Goal: Task Accomplishment & Management: Manage account settings

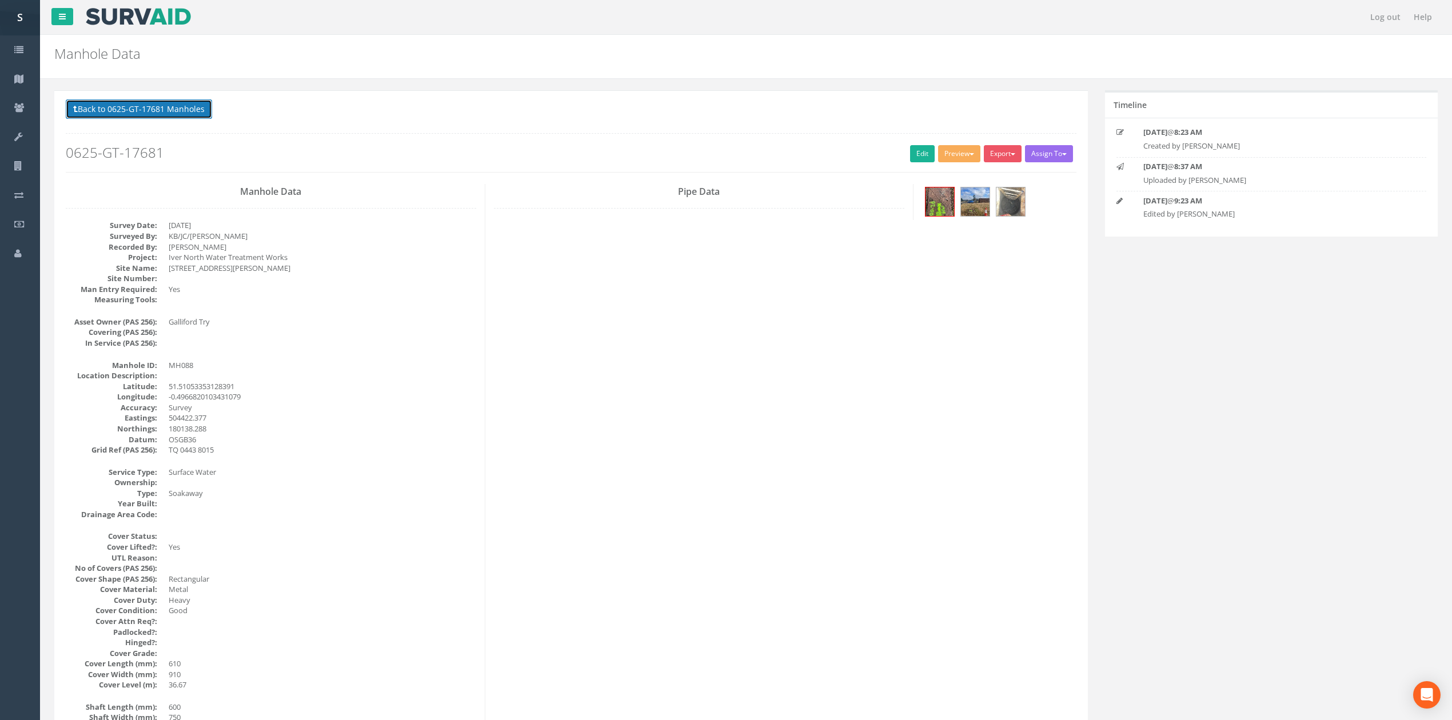
click at [200, 115] on button "Back to 0625-GT-17681 Manholes" at bounding box center [139, 108] width 146 height 19
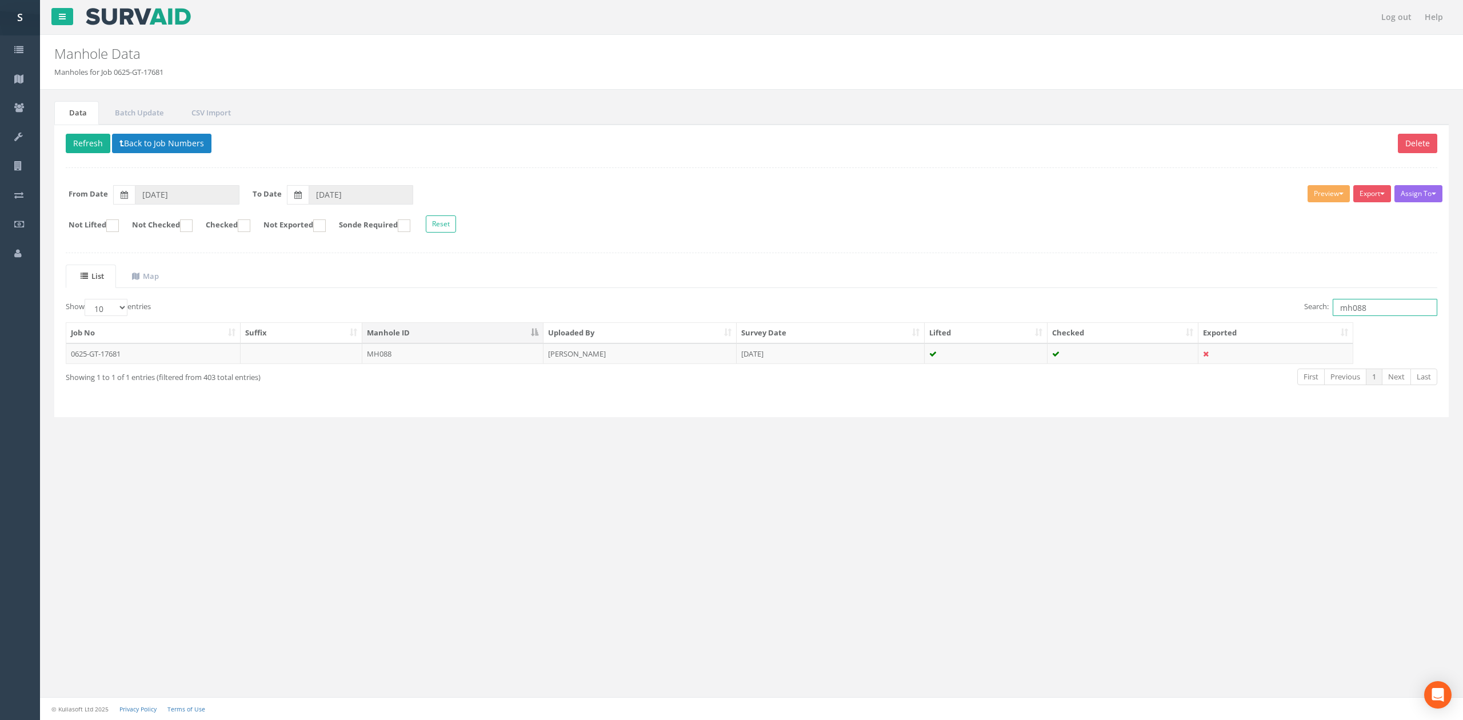
drag, startPoint x: 1376, startPoint y: 309, endPoint x: 1194, endPoint y: 319, distance: 182.0
click at [1242, 318] on div "Search: mh088" at bounding box center [1098, 309] width 677 height 20
click at [637, 364] on td "[PERSON_NAME]" at bounding box center [640, 353] width 193 height 21
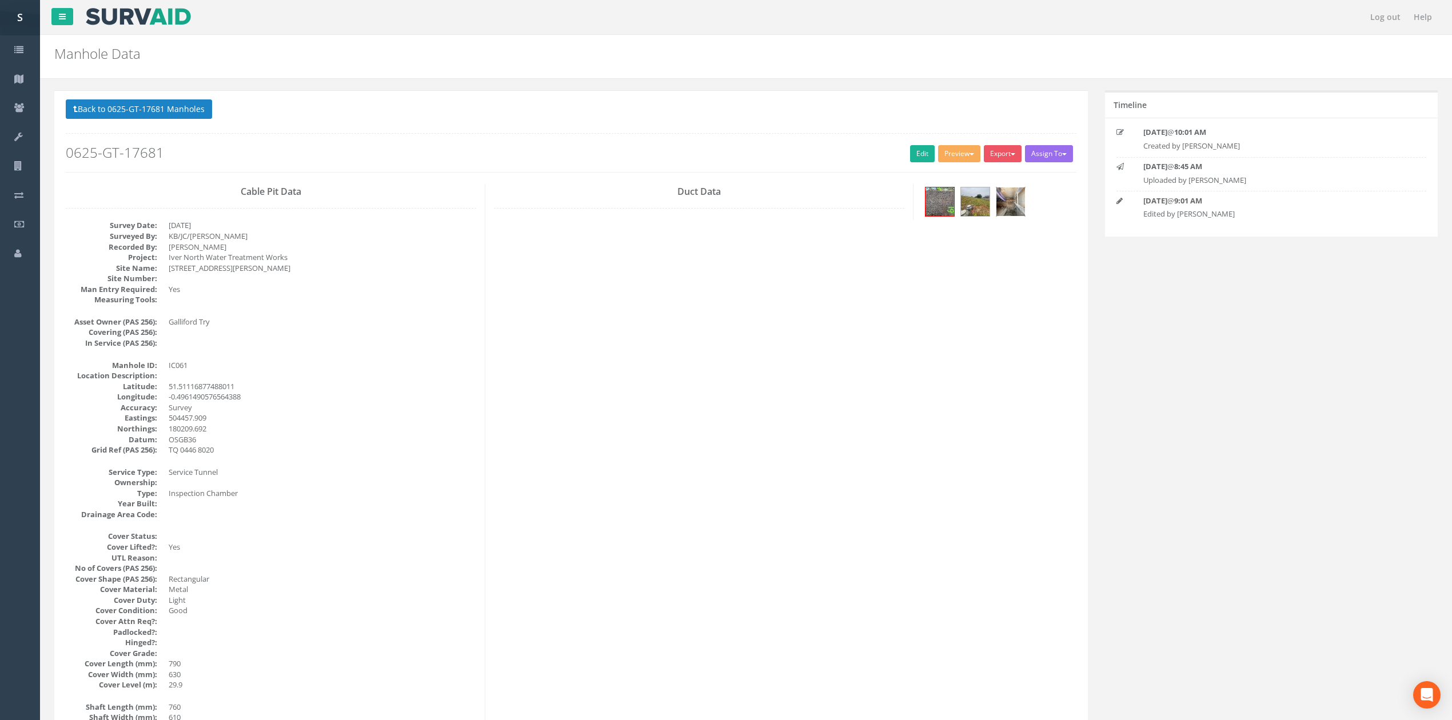
click at [1006, 206] on img at bounding box center [1010, 201] width 29 height 29
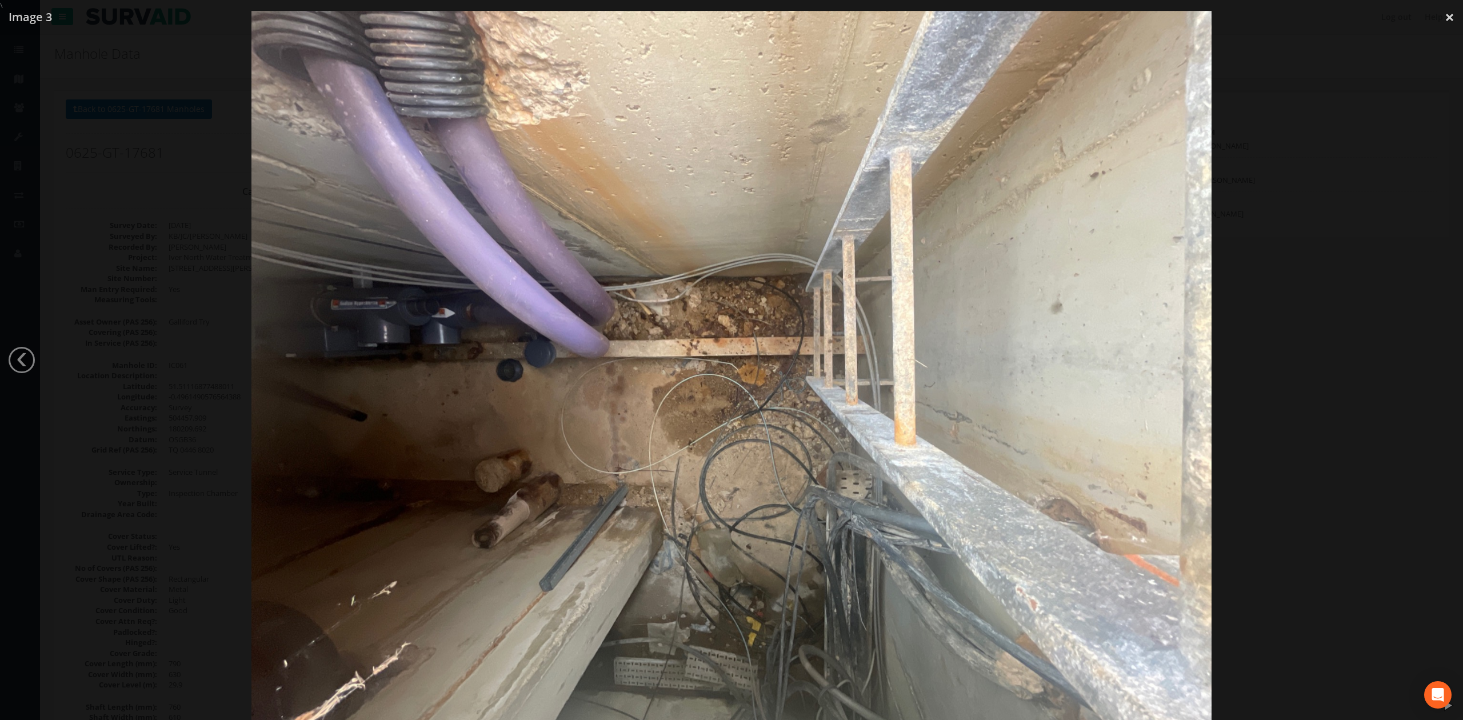
drag, startPoint x: 1354, startPoint y: 326, endPoint x: 1331, endPoint y: 326, distance: 23.4
click at [1354, 326] on div at bounding box center [731, 371] width 1463 height 720
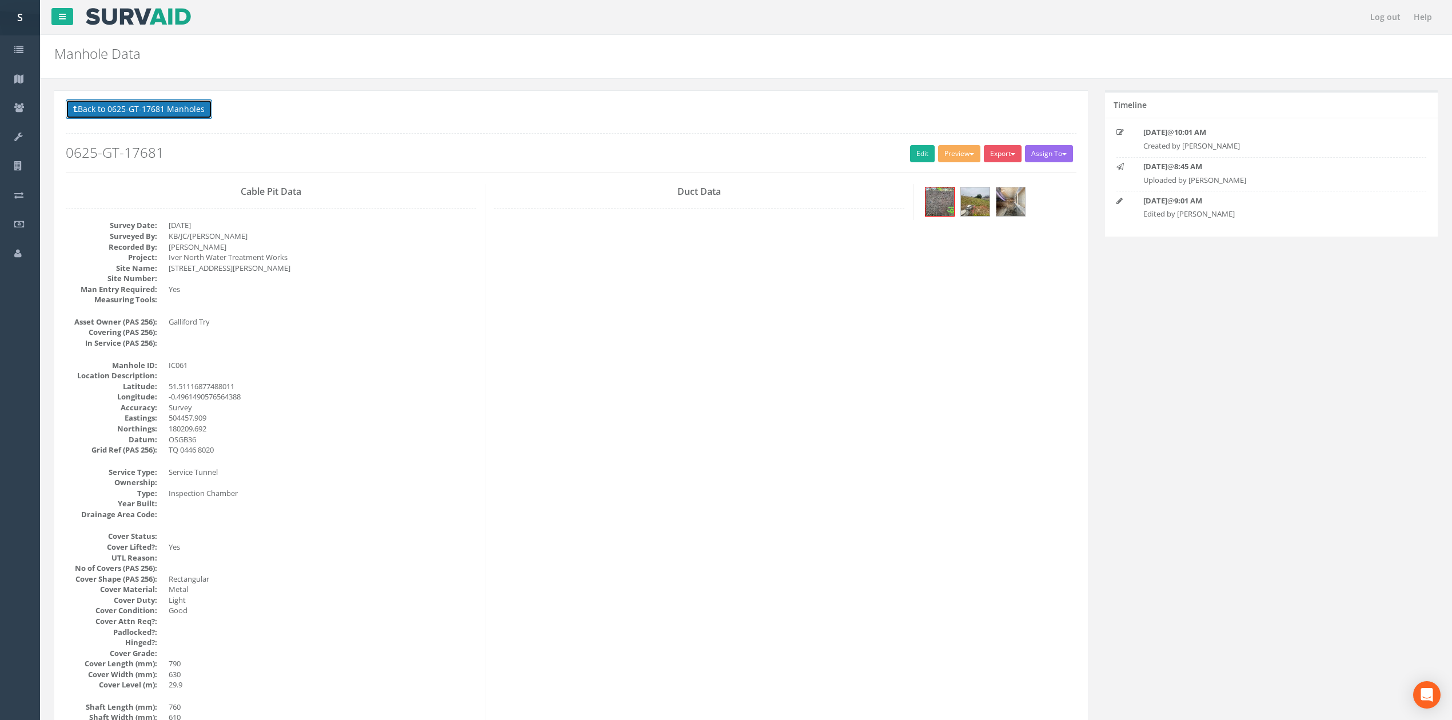
click at [167, 113] on button "Back to 0625-GT-17681 Manholes" at bounding box center [139, 108] width 146 height 19
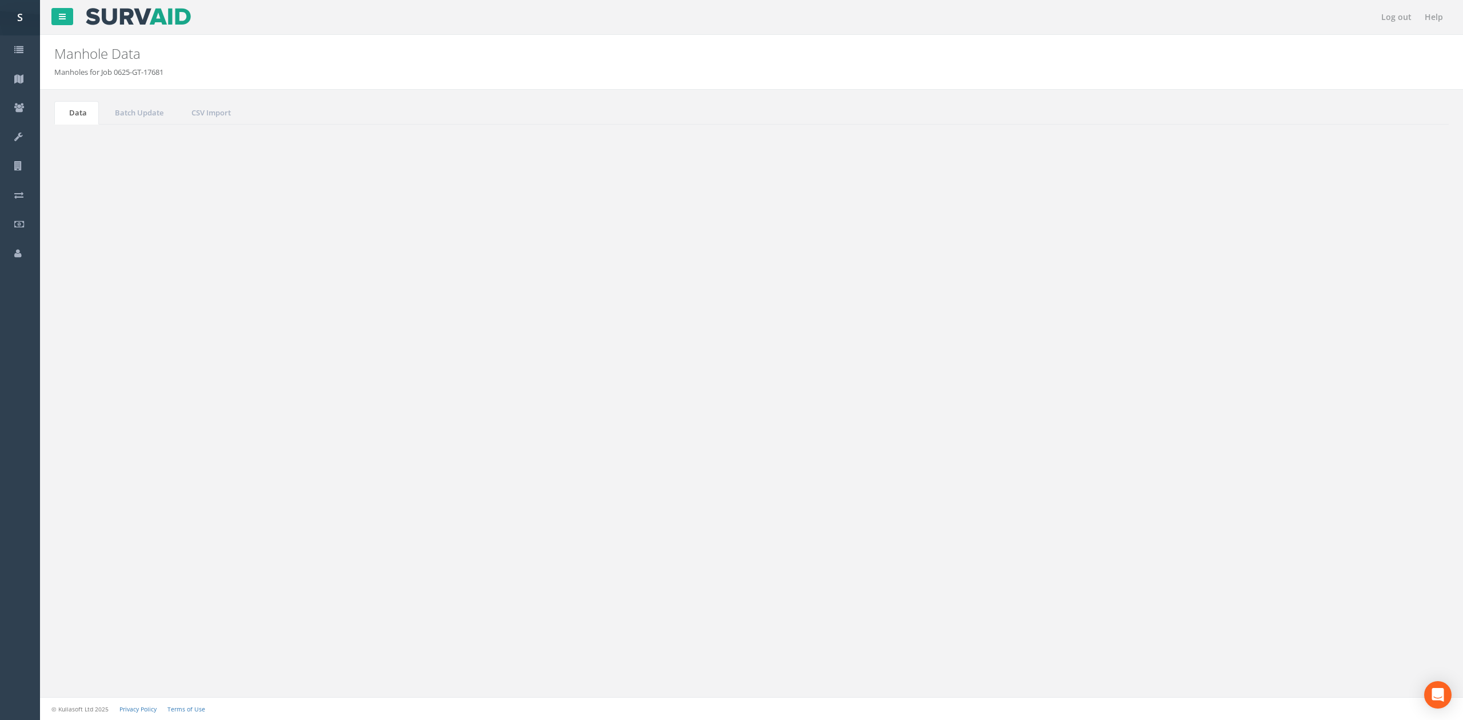
drag, startPoint x: 1380, startPoint y: 311, endPoint x: 1123, endPoint y: 309, distance: 256.6
click at [1138, 318] on div "Search: ic061" at bounding box center [1098, 309] width 677 height 20
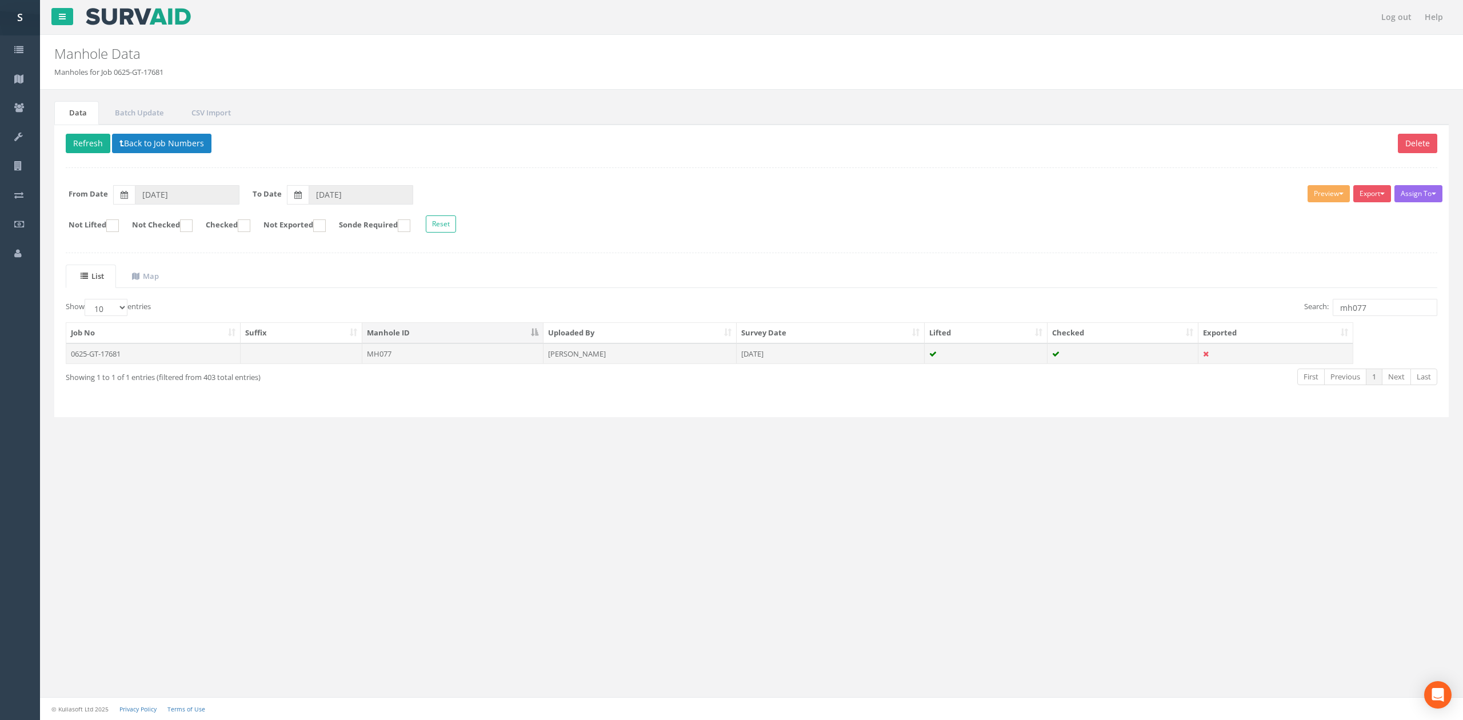
click at [823, 362] on td "[DATE]" at bounding box center [831, 353] width 188 height 21
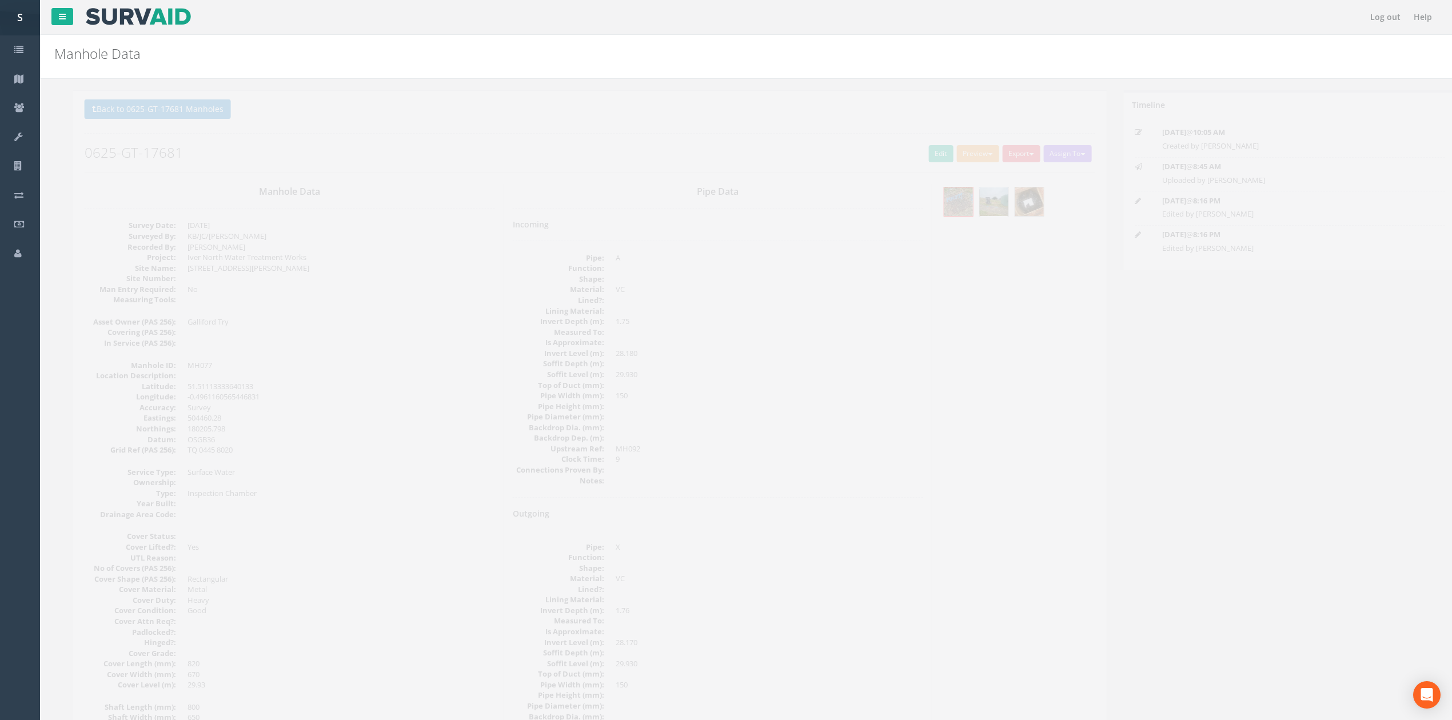
click at [965, 211] on img at bounding box center [975, 201] width 29 height 29
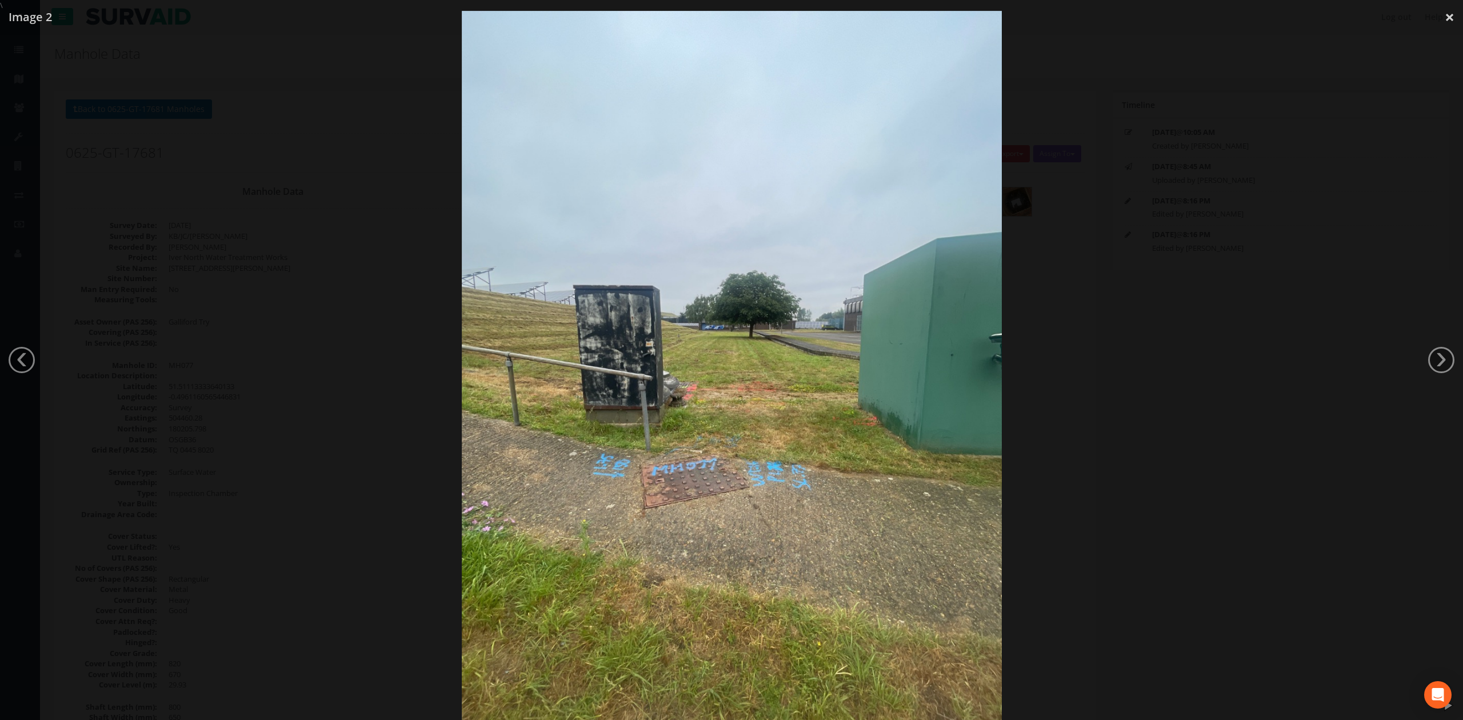
click at [1065, 359] on div at bounding box center [731, 371] width 1463 height 720
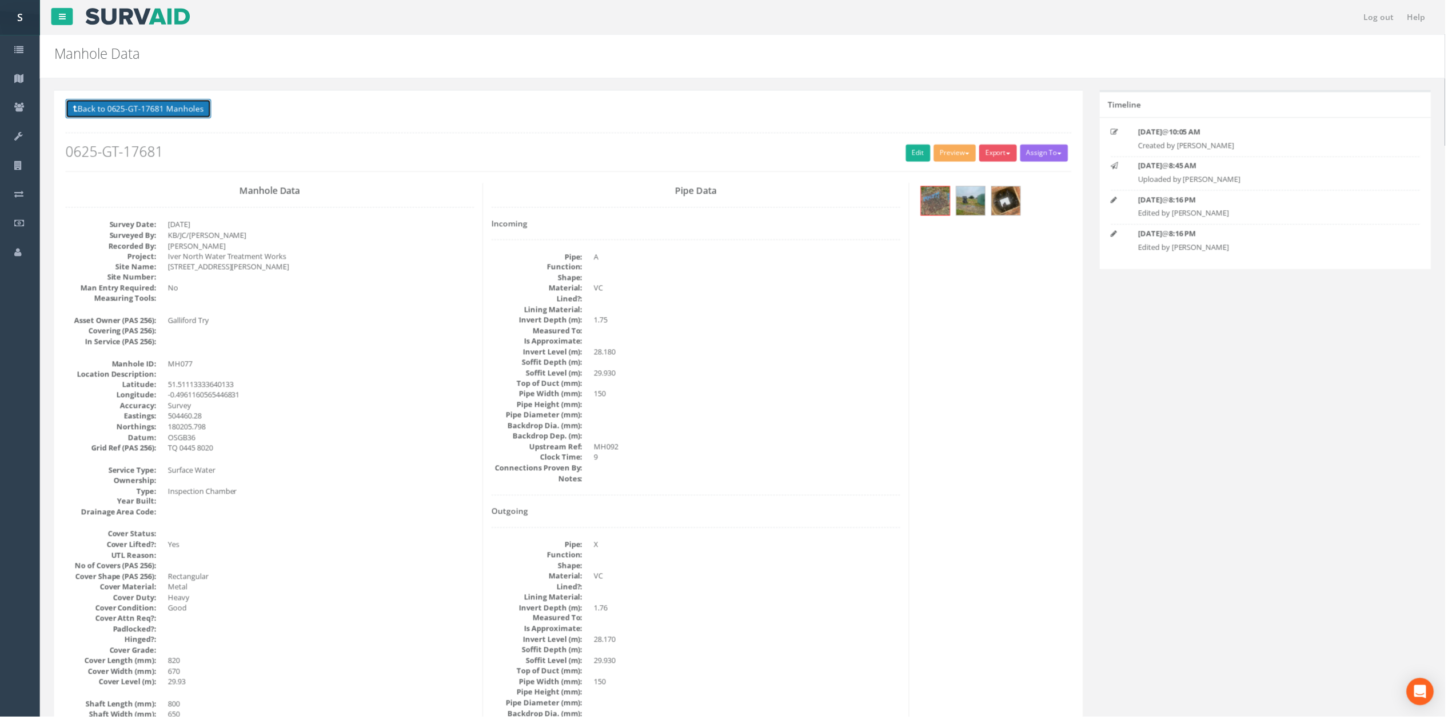
click at [137, 102] on button "Back to 0625-GT-17681 Manholes" at bounding box center [139, 108] width 146 height 19
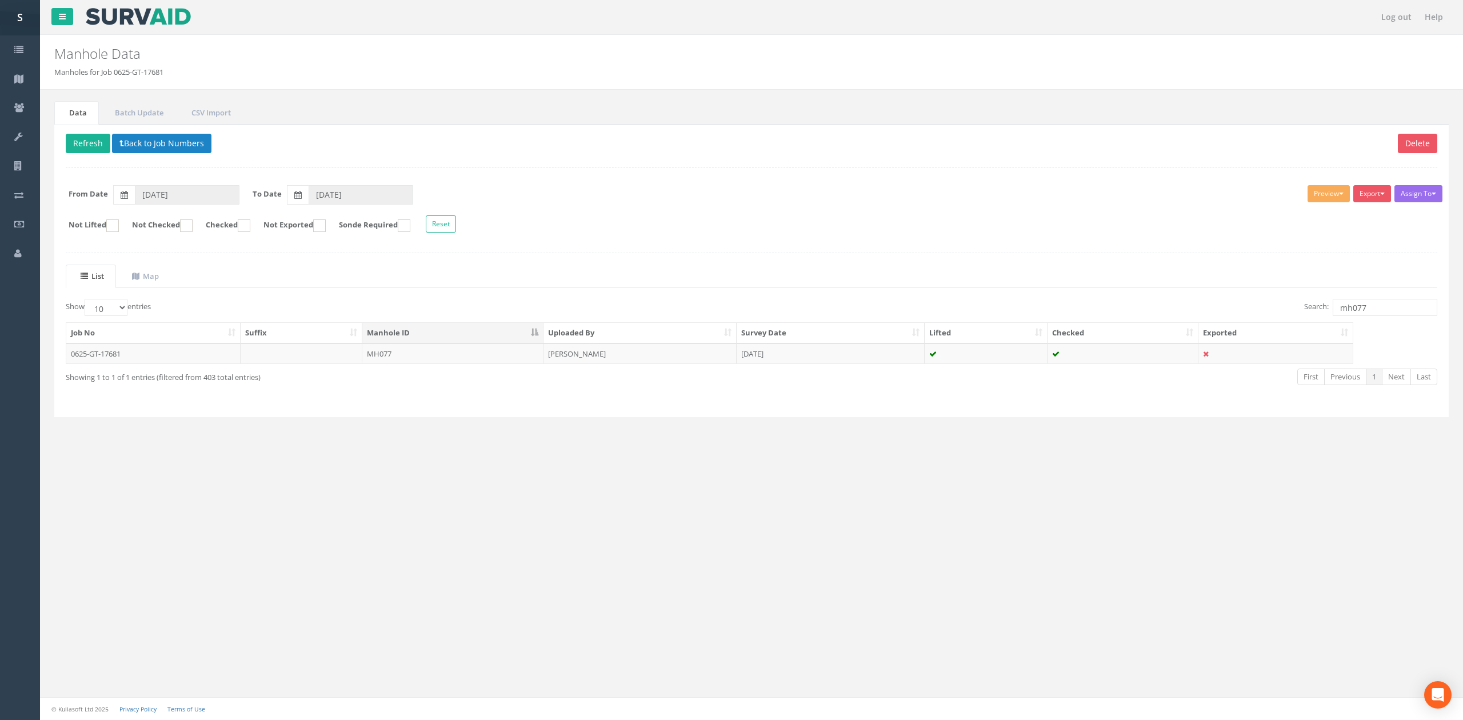
drag, startPoint x: 1408, startPoint y: 319, endPoint x: 1389, endPoint y: 316, distance: 19.6
click at [1389, 316] on div "Search: mh077" at bounding box center [1098, 309] width 677 height 20
click at [1389, 315] on input "mh077" at bounding box center [1385, 307] width 105 height 17
click at [577, 361] on td "[PERSON_NAME]" at bounding box center [640, 353] width 193 height 21
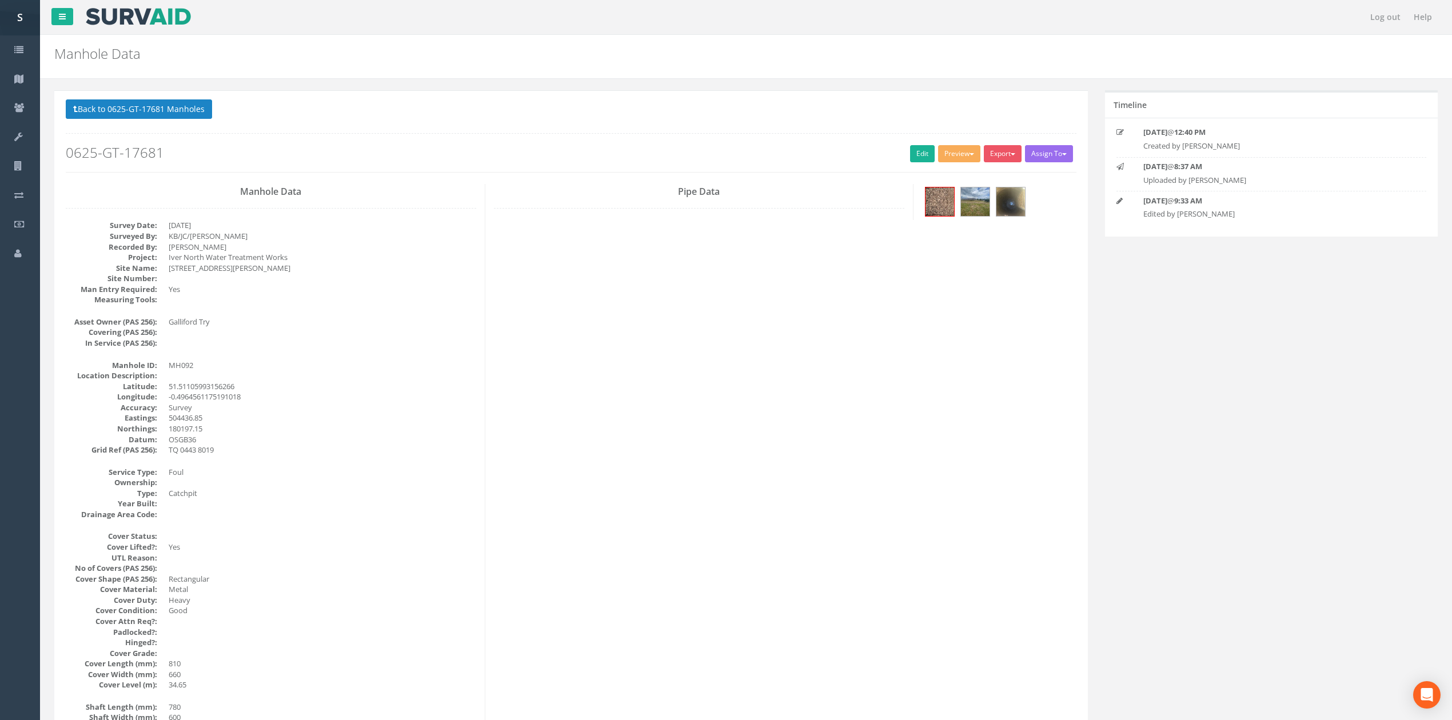
click at [1045, 200] on div at bounding box center [999, 203] width 154 height 38
click at [1017, 200] on img at bounding box center [1010, 201] width 29 height 29
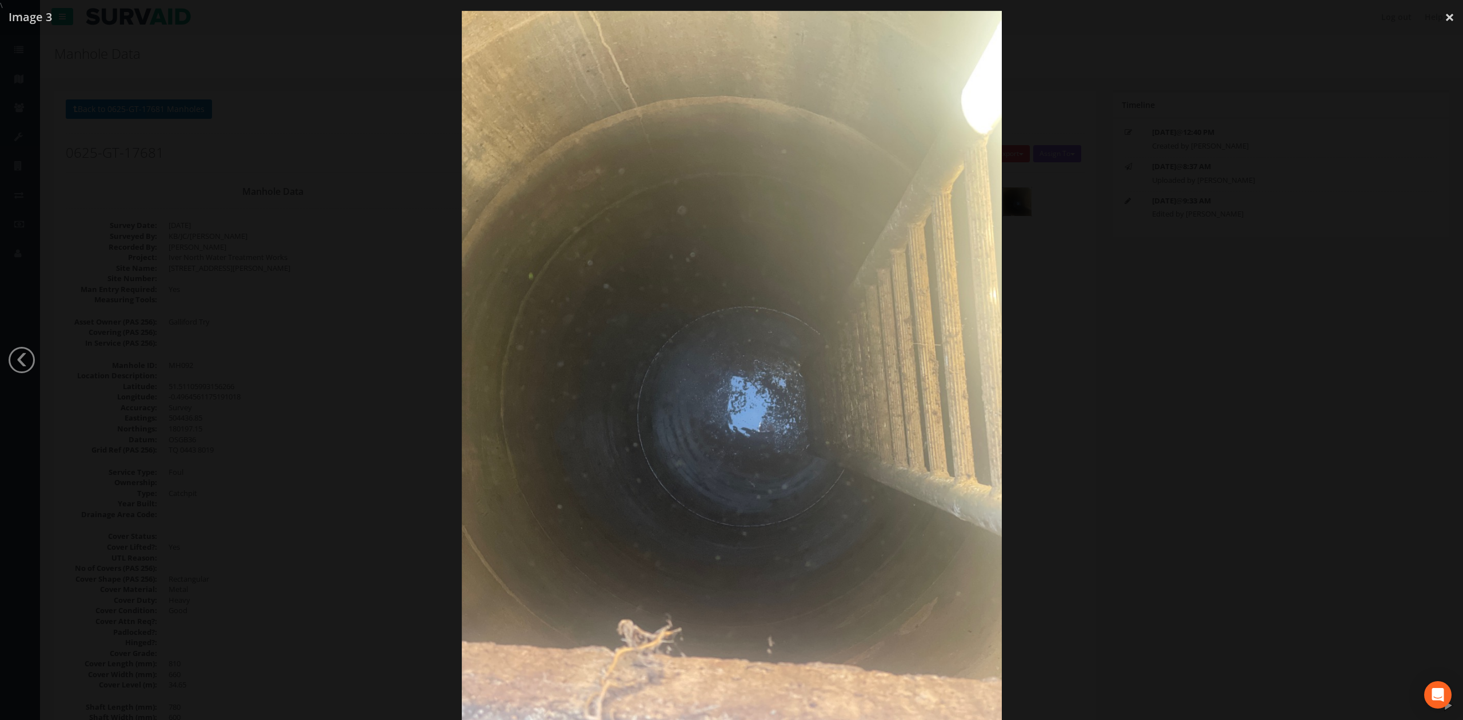
click at [1189, 383] on div at bounding box center [731, 371] width 1463 height 720
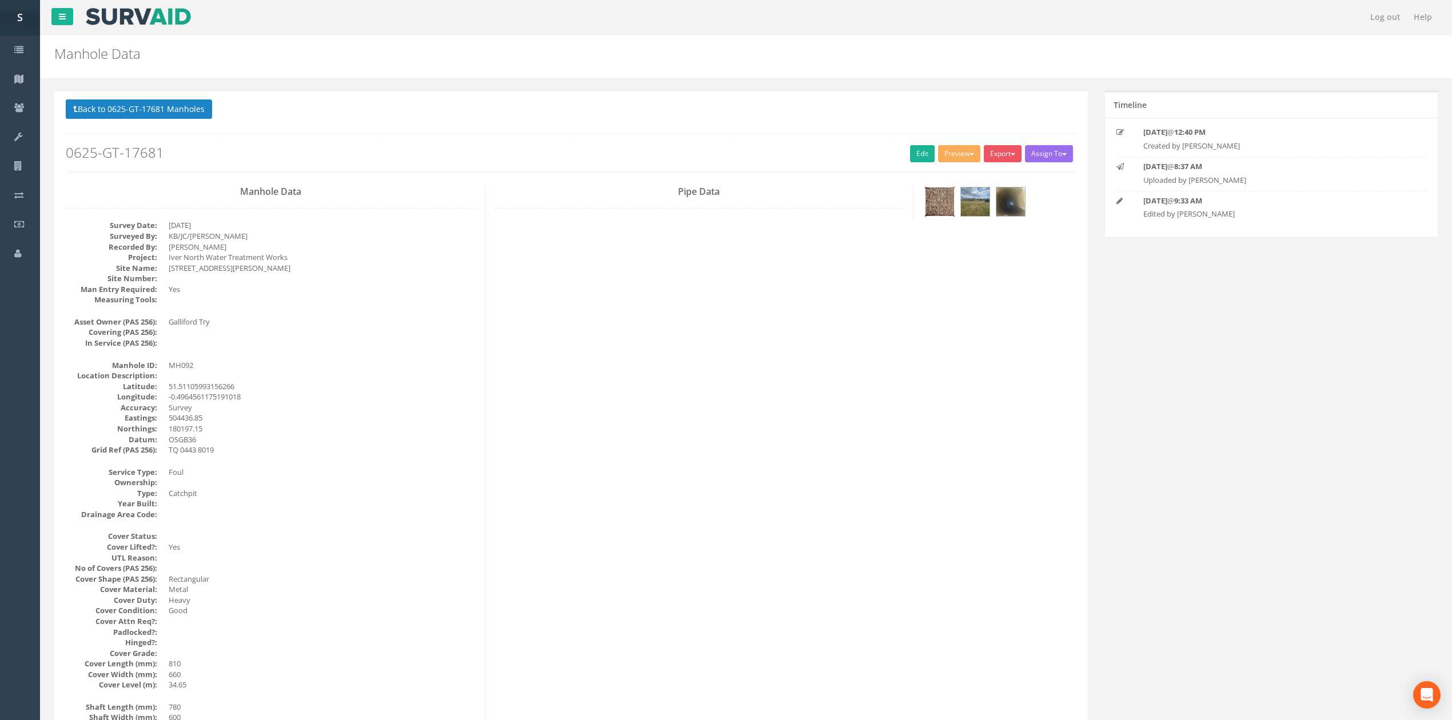
click at [938, 215] on img at bounding box center [939, 201] width 29 height 29
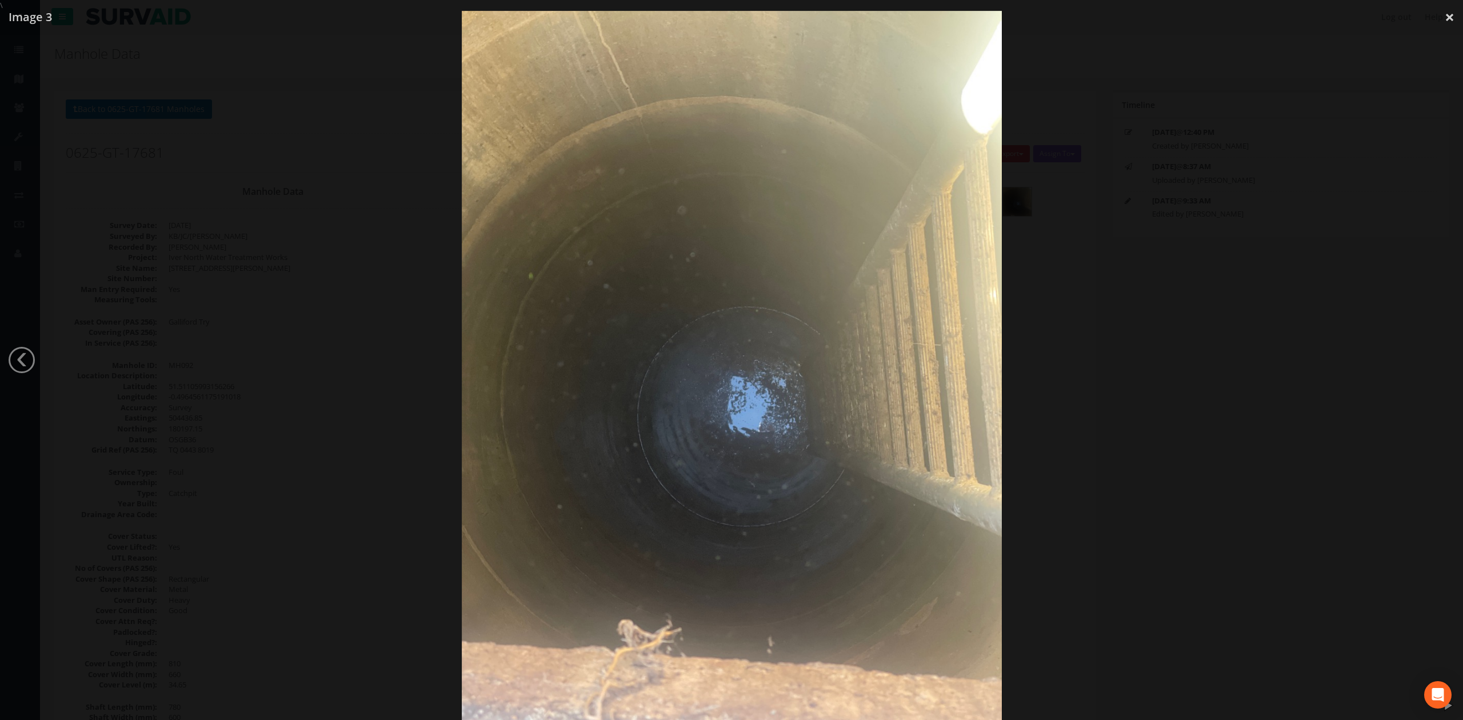
drag, startPoint x: 1041, startPoint y: 353, endPoint x: 183, endPoint y: 131, distance: 885.5
click at [1041, 353] on div at bounding box center [731, 371] width 1463 height 720
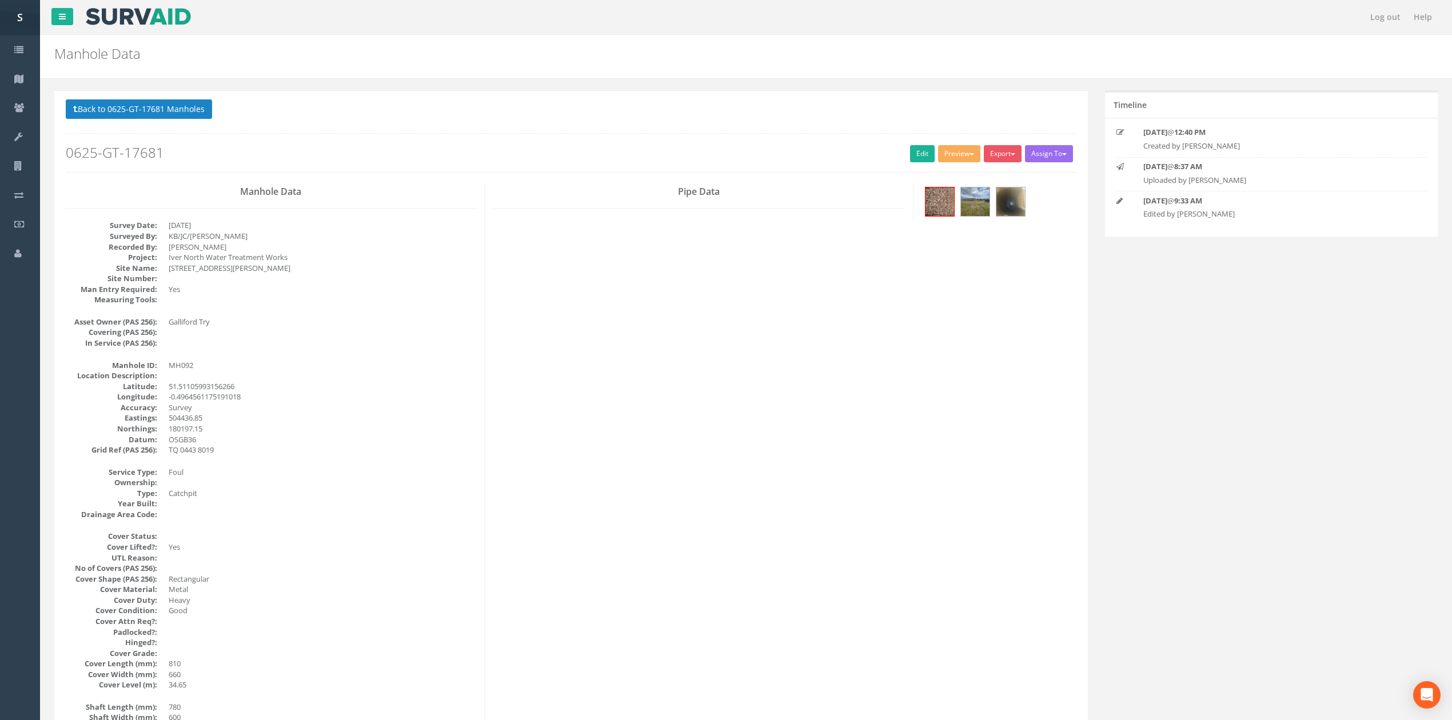
click at [190, 131] on div "Back to 0625-GT-17681 Manholes Back to Map Assign To No Companies Added Export …" at bounding box center [571, 135] width 1010 height 73
click at [172, 107] on button "Back to 0625-GT-17681 Manholes" at bounding box center [139, 108] width 146 height 19
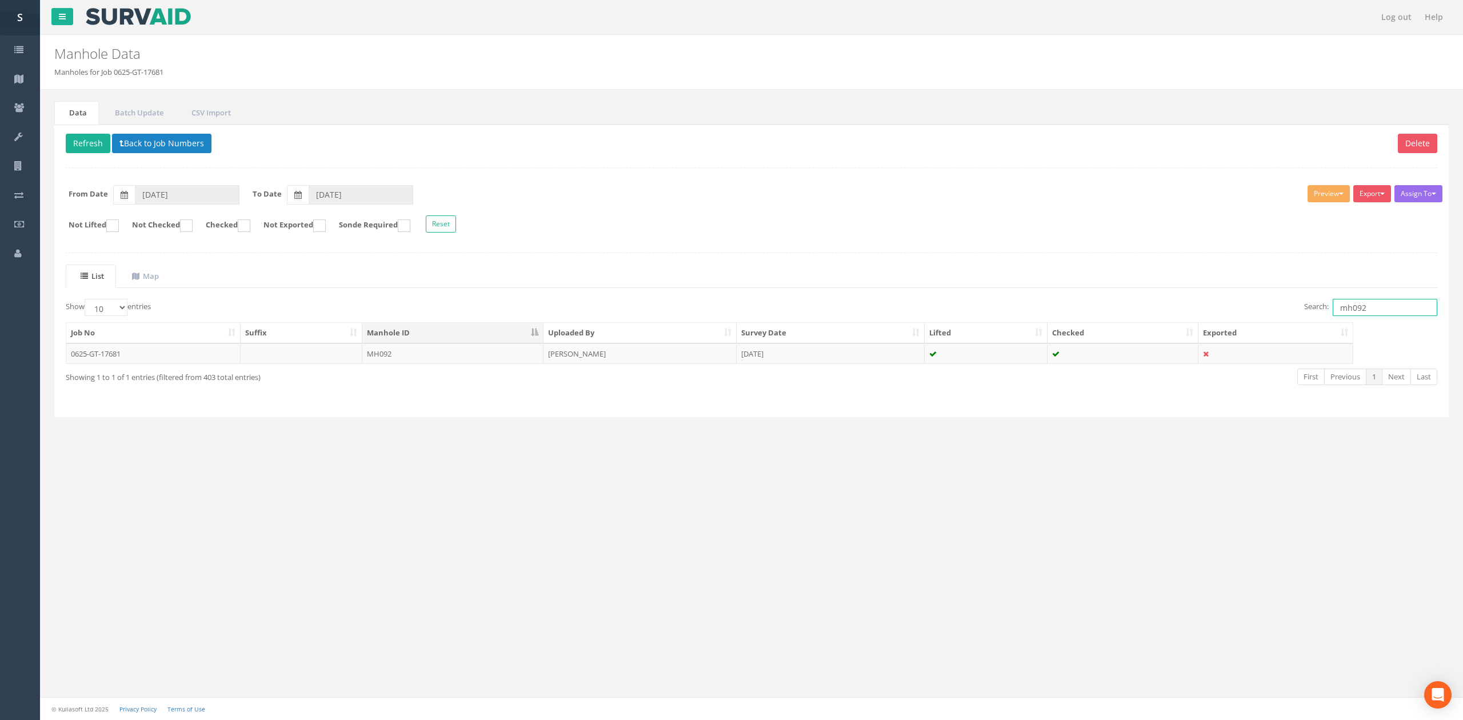
drag, startPoint x: 1354, startPoint y: 304, endPoint x: 1398, endPoint y: 304, distance: 44.0
click at [1398, 304] on input "mh092" at bounding box center [1385, 307] width 105 height 17
click at [405, 362] on td "MH061" at bounding box center [452, 353] width 181 height 21
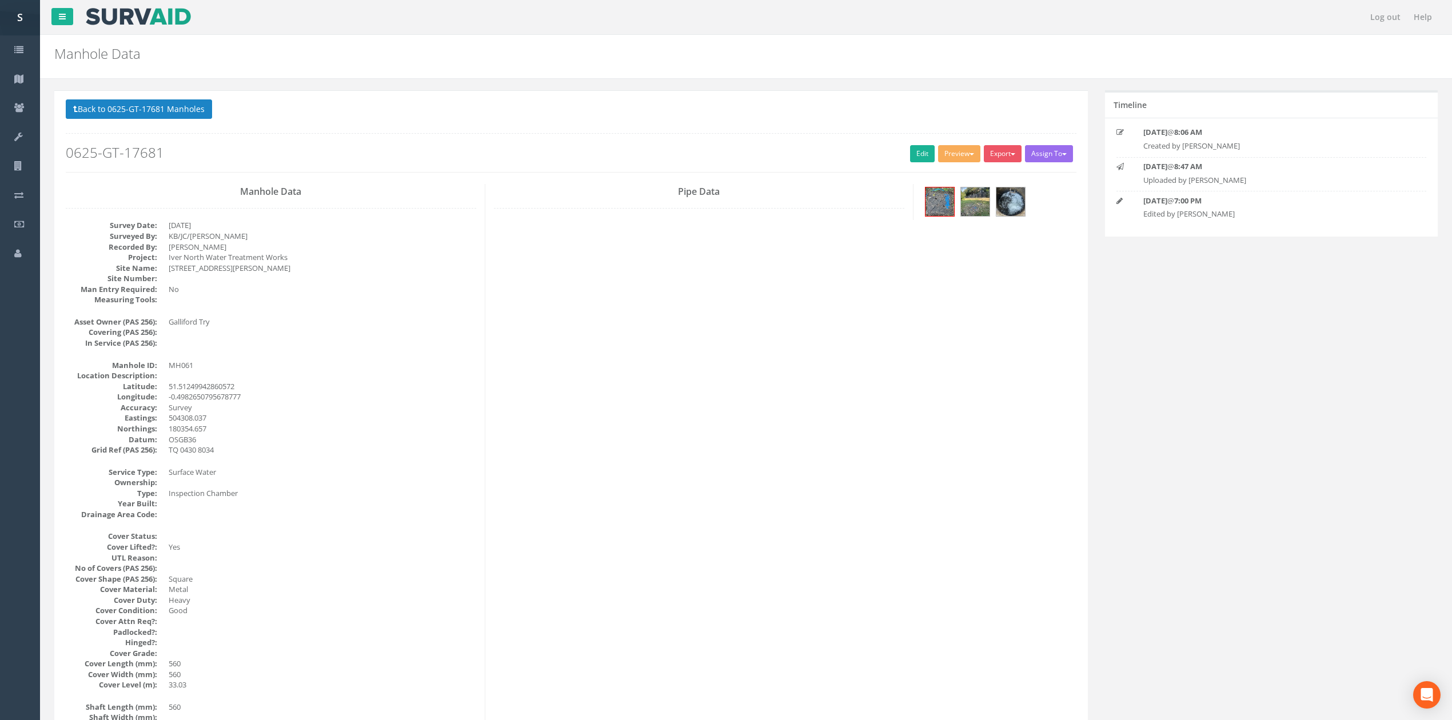
click at [78, 131] on div "Back to 0625-GT-17681 Manholes Back to Map Assign To No Companies Added Export …" at bounding box center [571, 135] width 1010 height 73
click at [83, 122] on p "Back to 0625-GT-17681 Manholes Back to Map" at bounding box center [571, 110] width 1010 height 22
click at [85, 112] on button "Back to 0625-GT-17681 Manholes" at bounding box center [139, 108] width 146 height 19
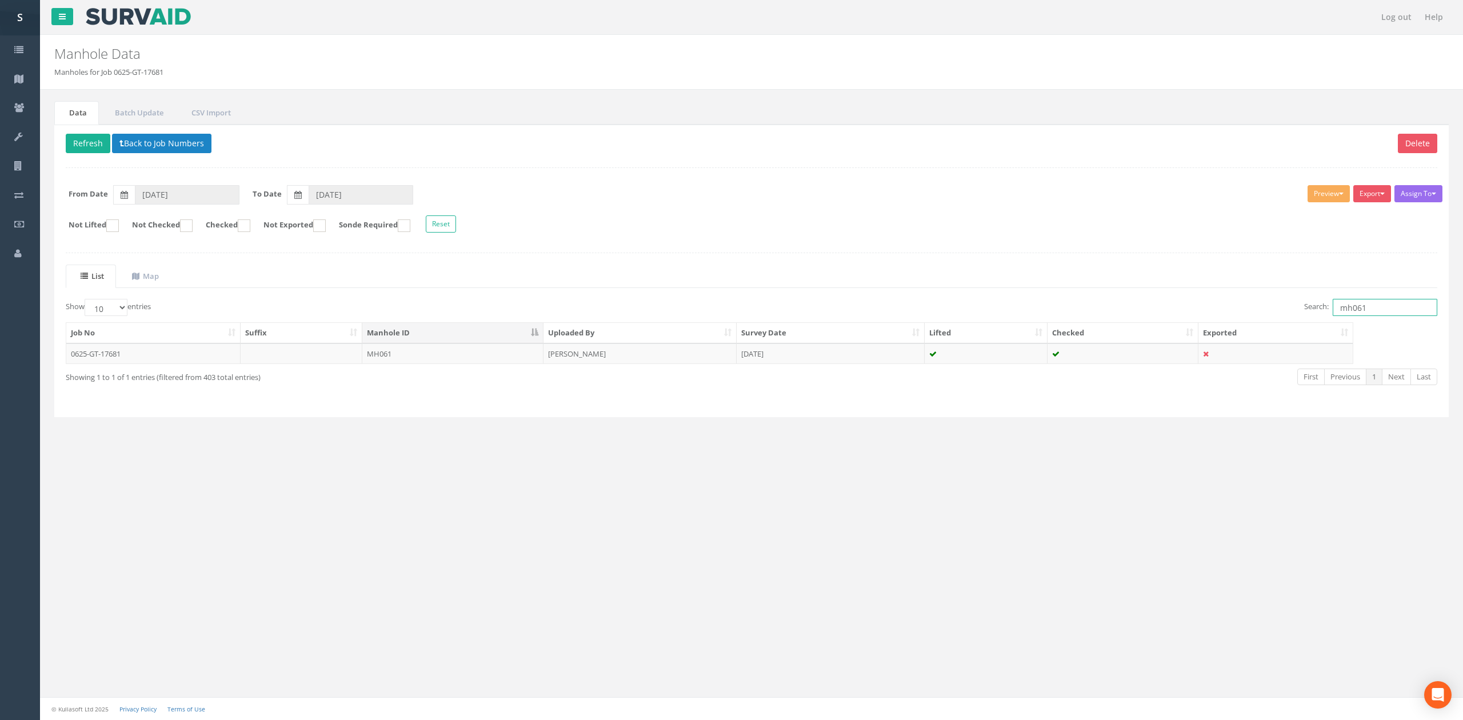
drag, startPoint x: 1384, startPoint y: 310, endPoint x: 1160, endPoint y: 298, distance: 223.8
click at [1113, 289] on div "List Map Show 10 25 50 100 entries Search: mh061 Job No Suffix Manhole ID Uploa…" at bounding box center [752, 335] width 1372 height 141
click at [885, 375] on div "First Previous 1 Next Last" at bounding box center [1041, 377] width 793 height 21
click at [879, 373] on div "First Previous 1 Next Last" at bounding box center [1041, 377] width 793 height 21
click at [874, 364] on td "[DATE]" at bounding box center [831, 353] width 188 height 21
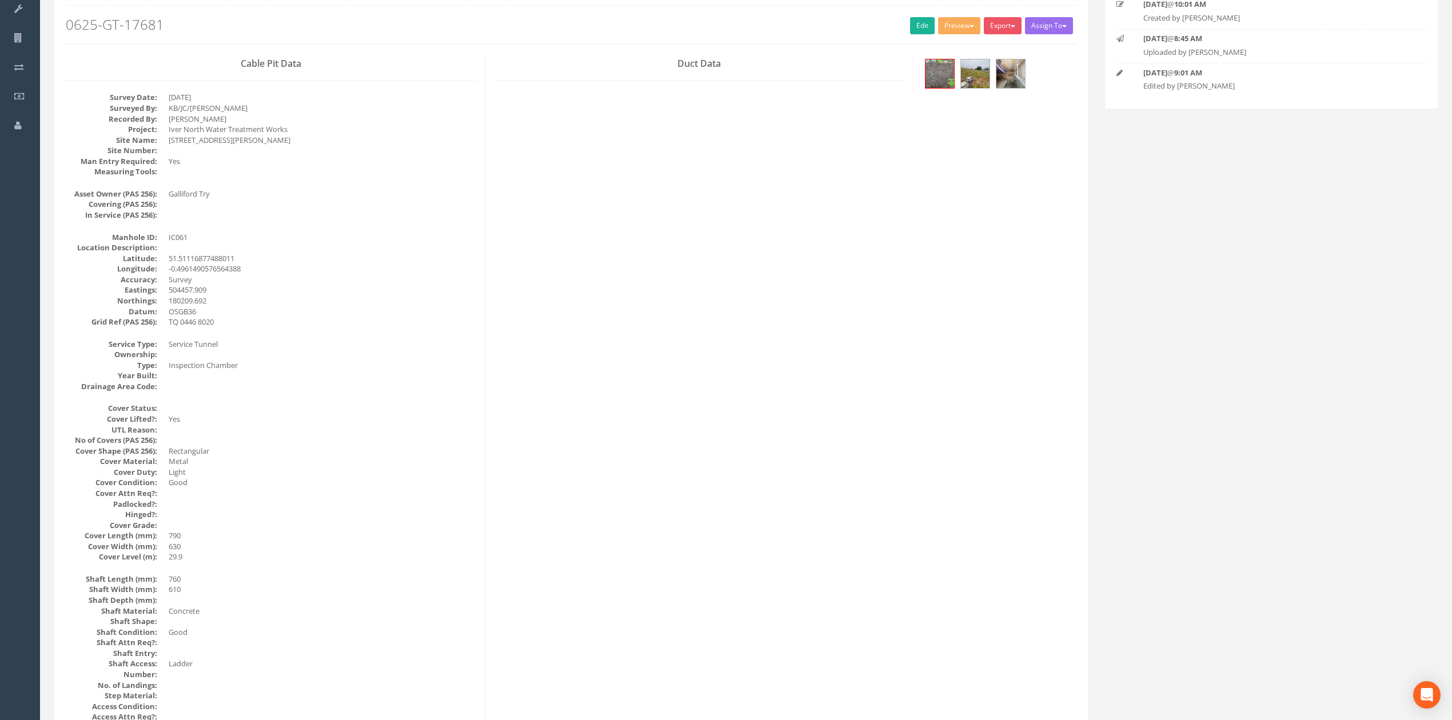
scroll to position [152, 0]
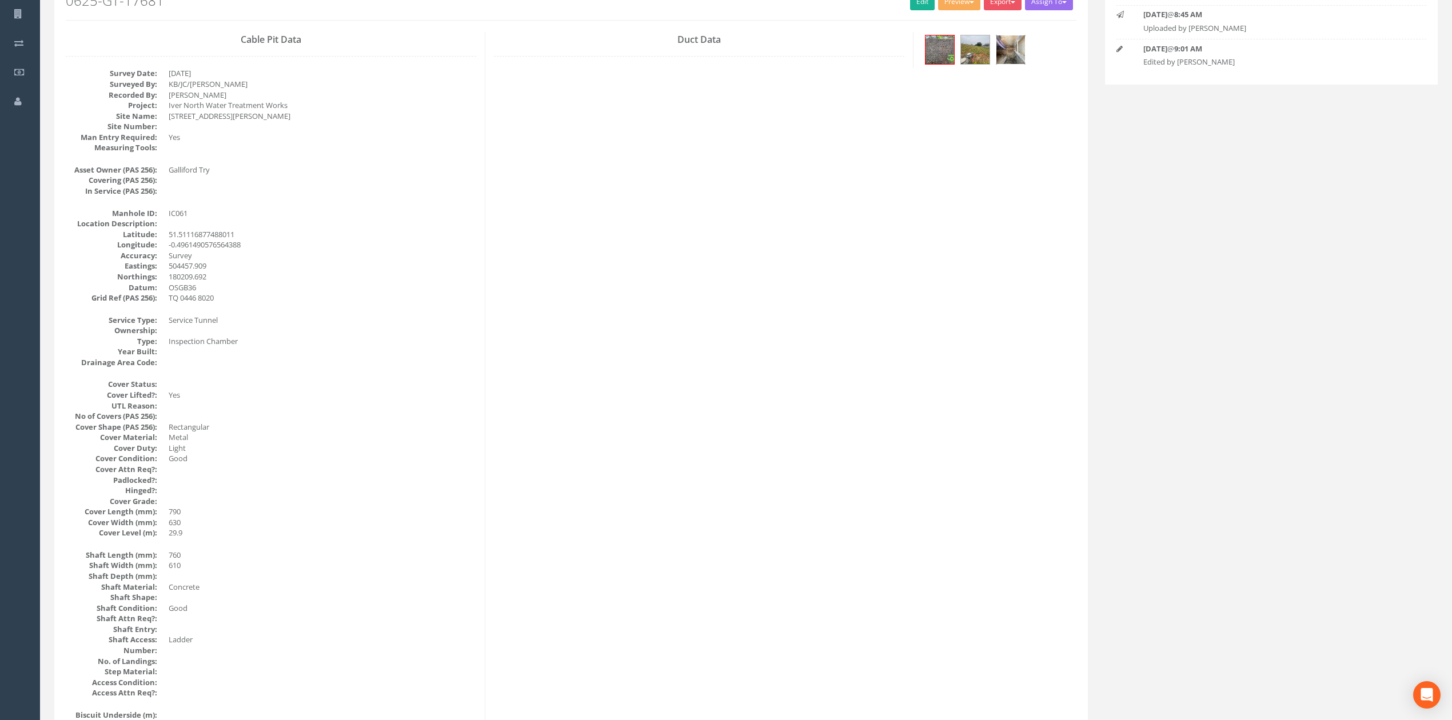
click at [1008, 61] on img at bounding box center [1010, 49] width 29 height 29
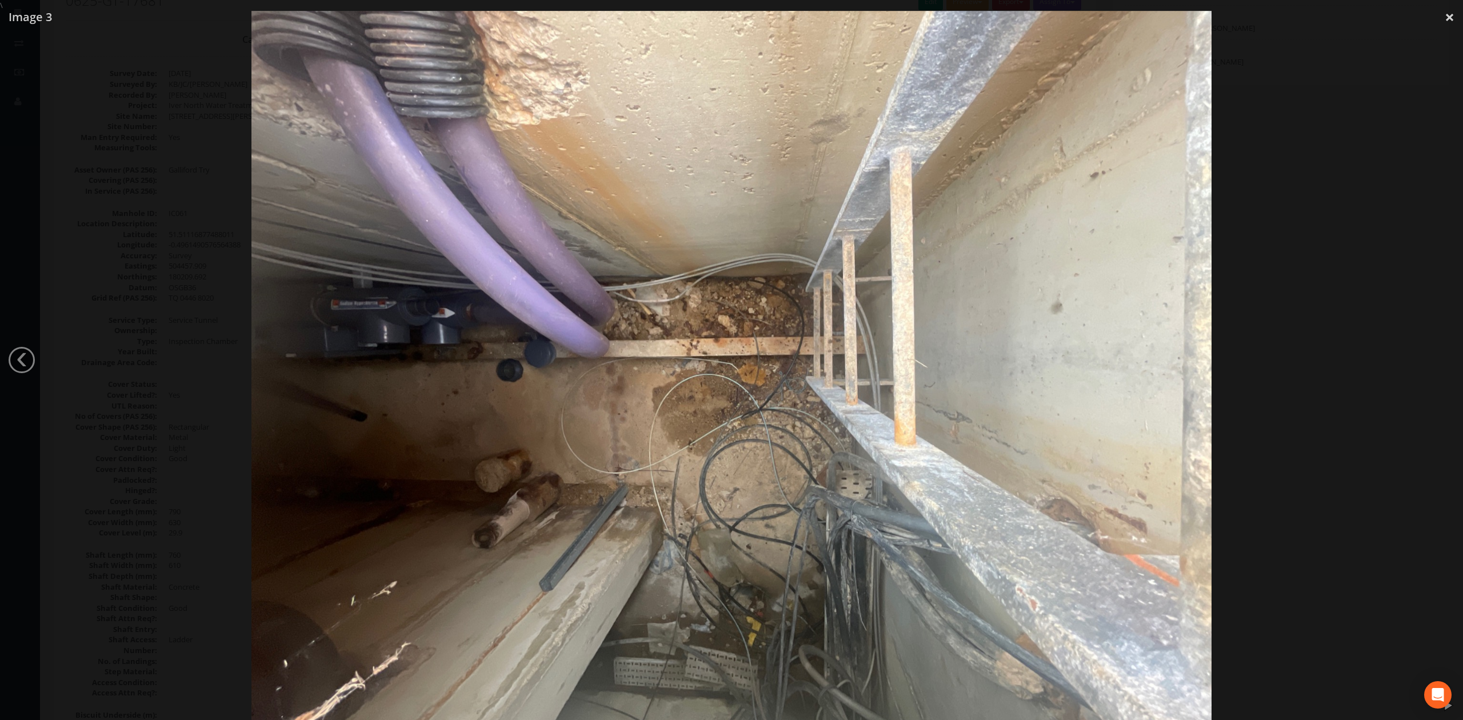
click at [1038, 279] on img at bounding box center [731, 371] width 960 height 720
click at [1271, 265] on div at bounding box center [731, 371] width 1463 height 720
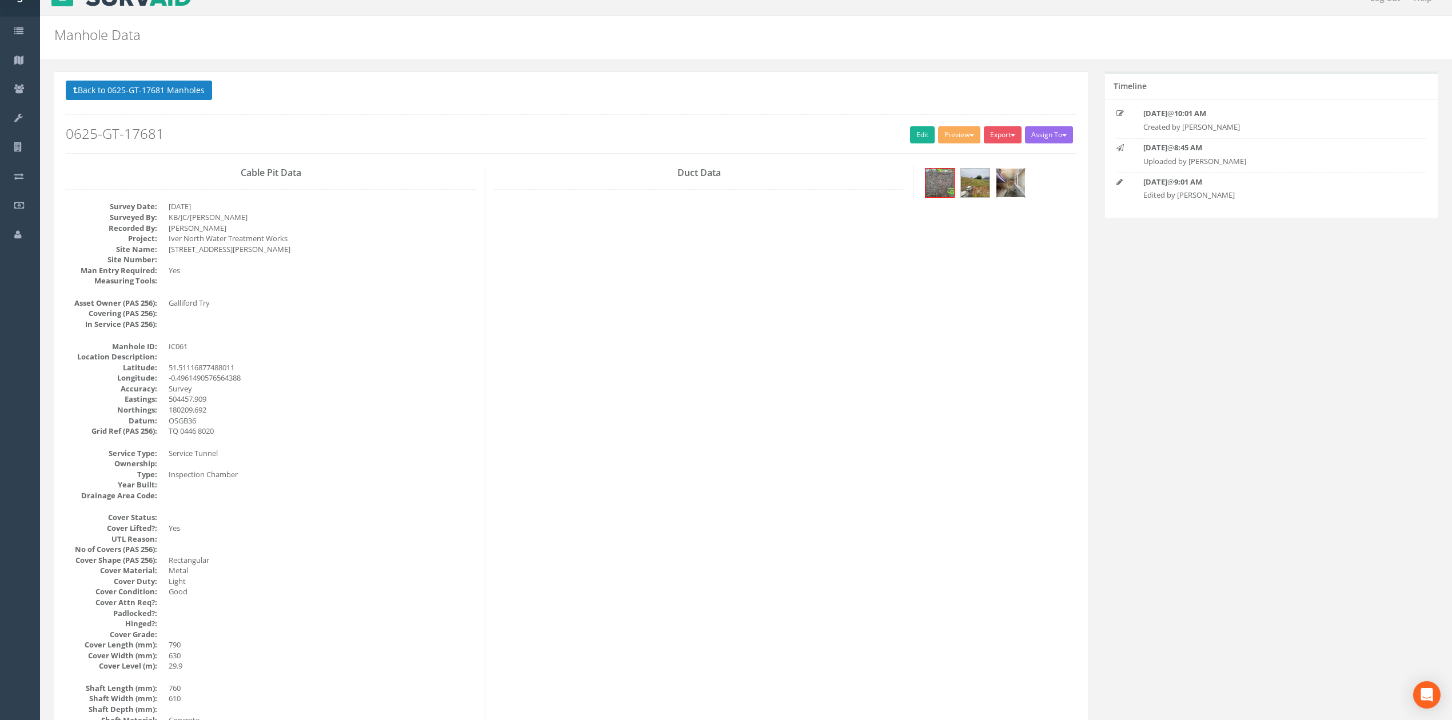
scroll to position [0, 0]
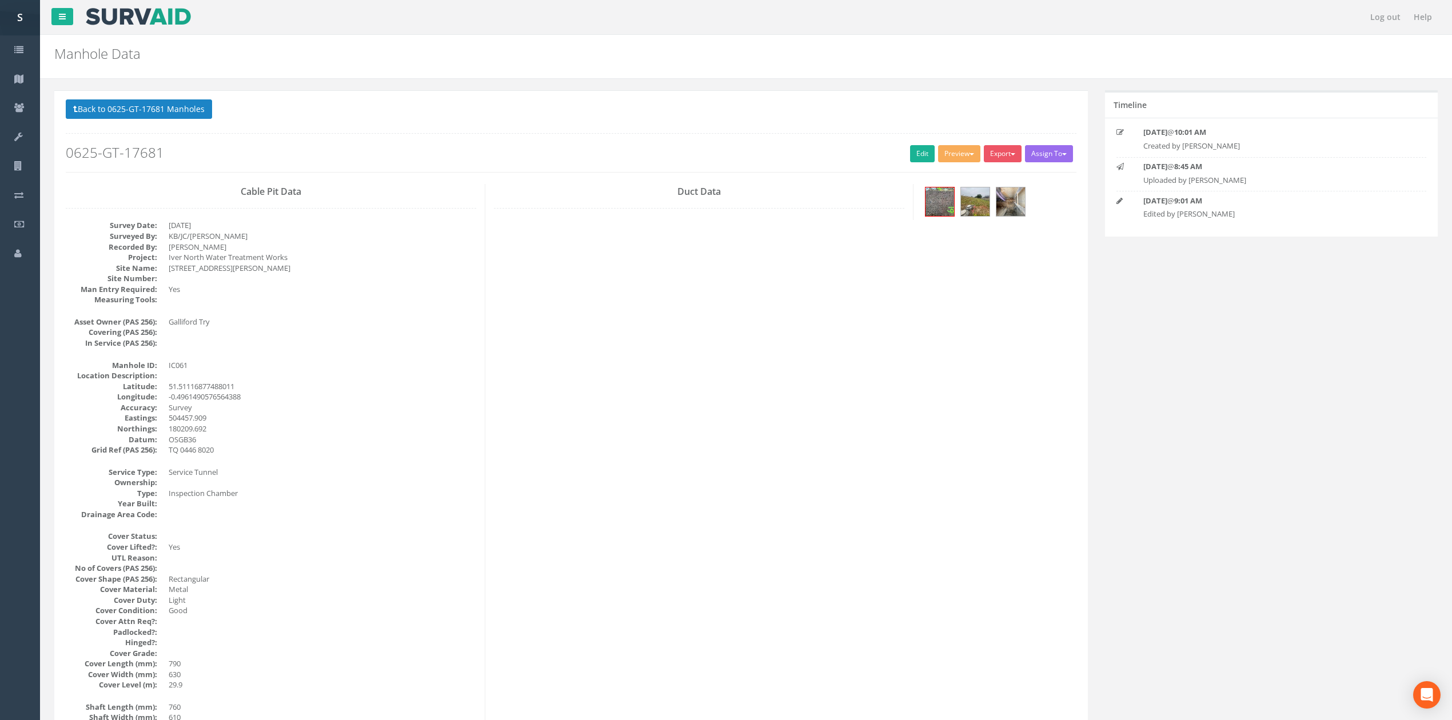
click at [166, 105] on button "Back to 0625-GT-17681 Manholes" at bounding box center [139, 108] width 146 height 19
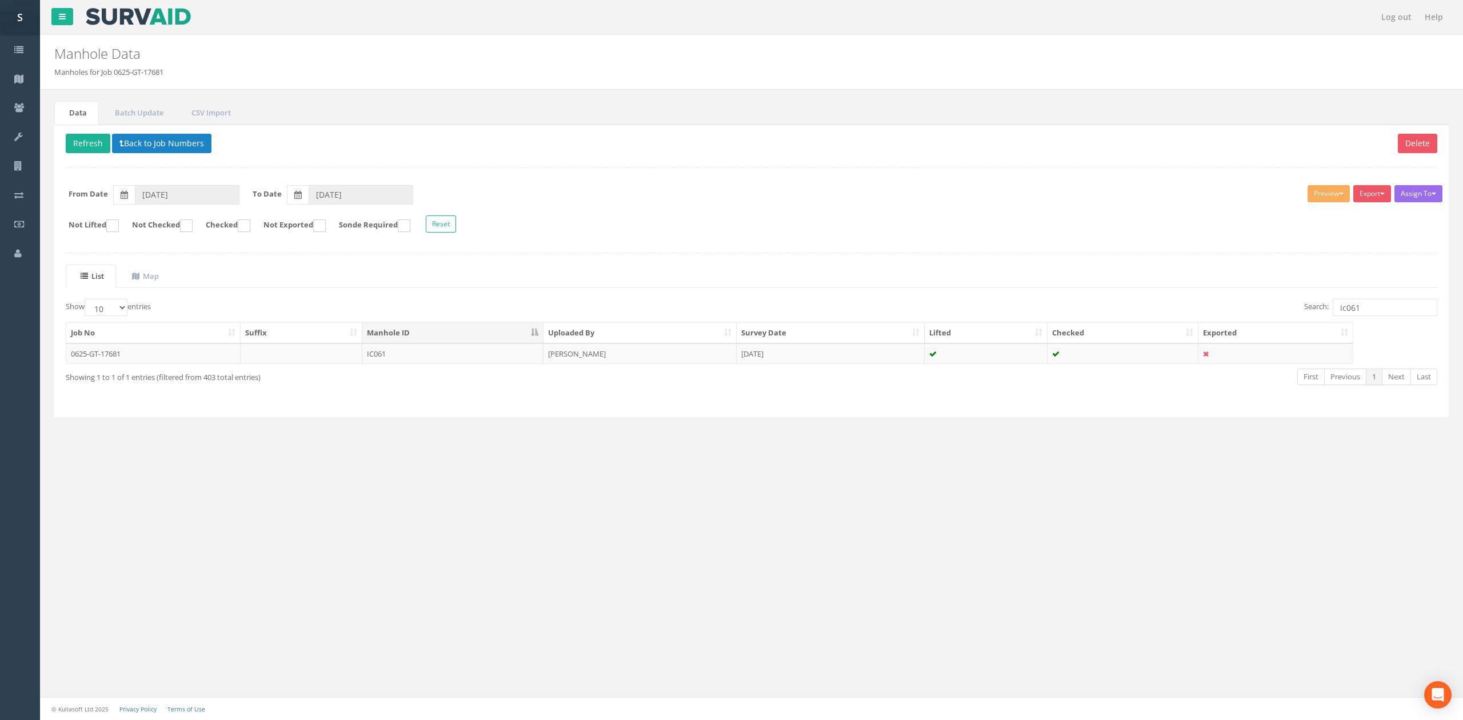
drag, startPoint x: 1357, startPoint y: 300, endPoint x: 1372, endPoint y: 310, distance: 17.8
click at [1333, 303] on div "List Map Show 10 25 50 100 entries Search: ic061 Job No Suffix Manhole ID Uploa…" at bounding box center [752, 335] width 1372 height 141
drag, startPoint x: 1373, startPoint y: 310, endPoint x: 1175, endPoint y: 311, distance: 197.7
click at [1172, 311] on div "Search: ic061" at bounding box center [1098, 309] width 677 height 20
click at [663, 353] on td "[PERSON_NAME]" at bounding box center [640, 353] width 193 height 21
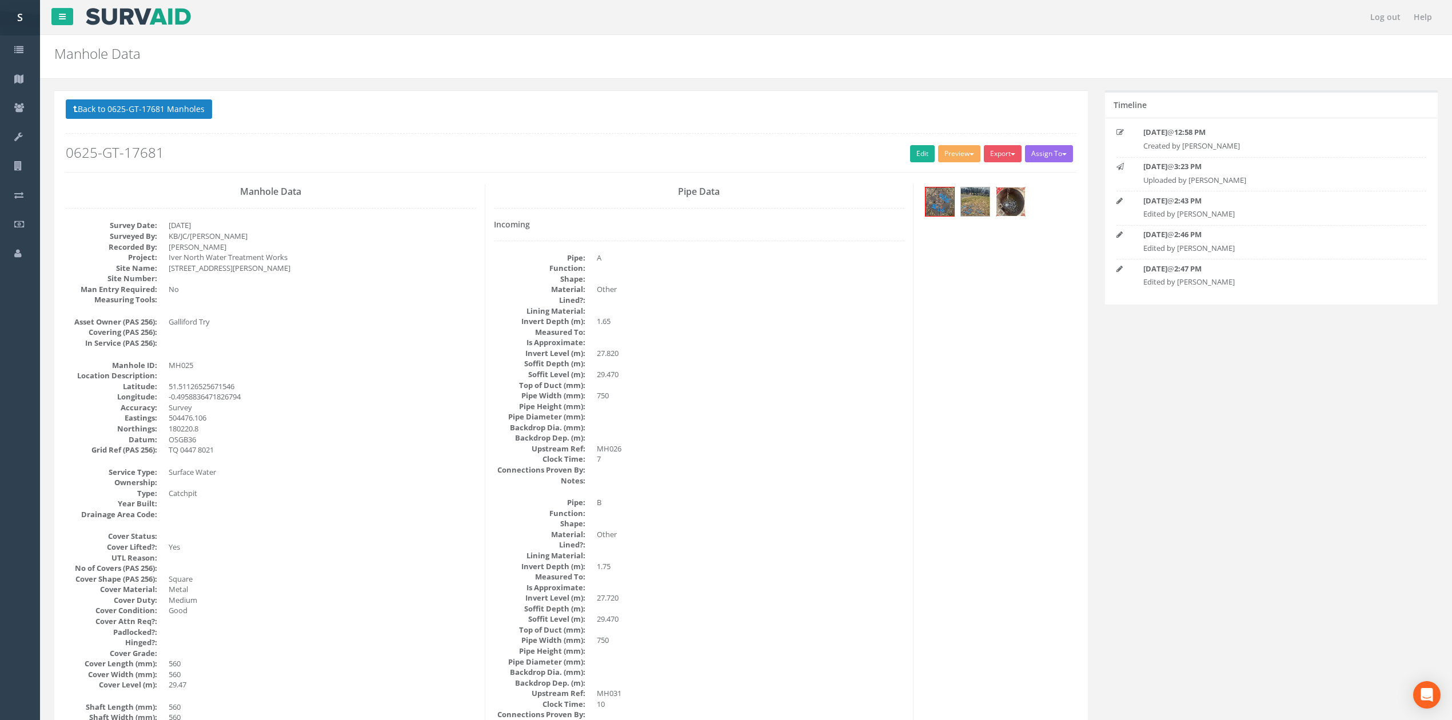
click at [1018, 210] on img at bounding box center [1010, 201] width 29 height 29
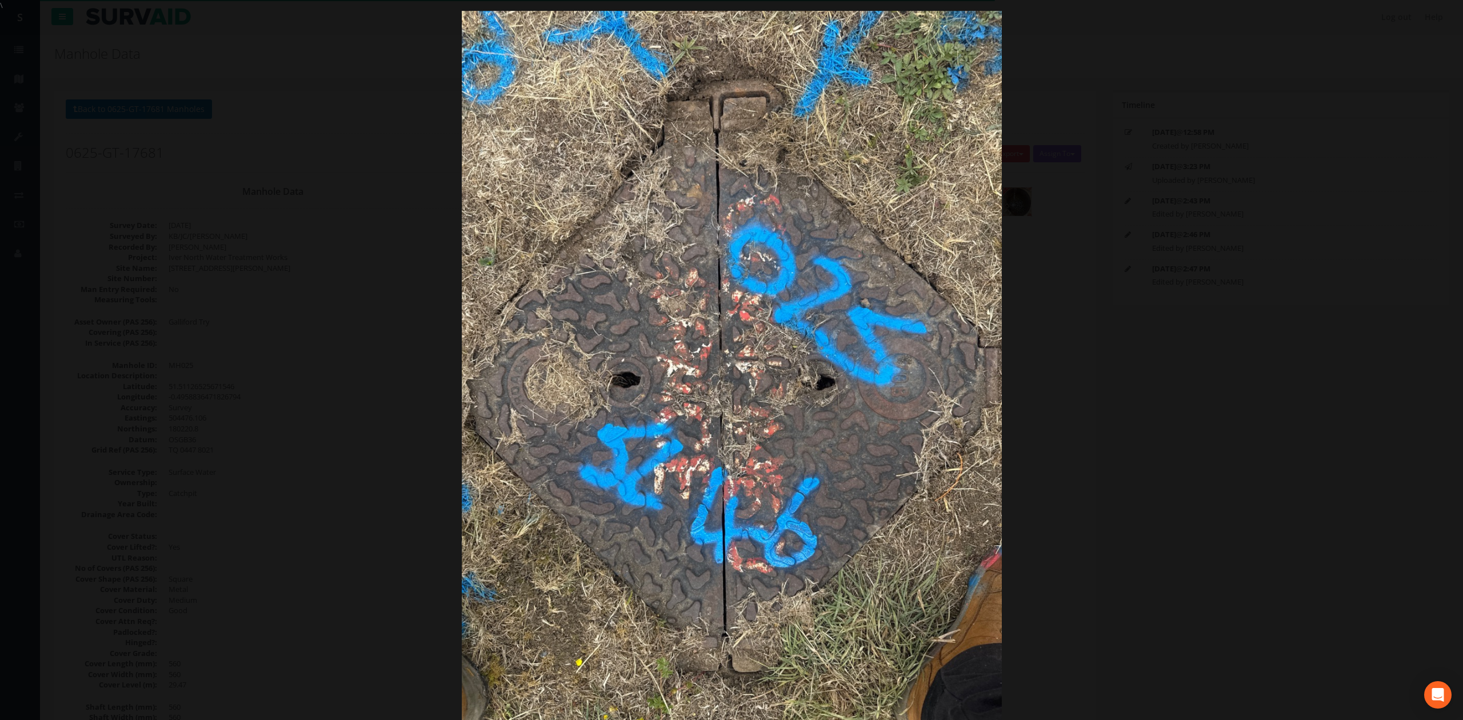
click at [267, 504] on div at bounding box center [731, 371] width 1463 height 720
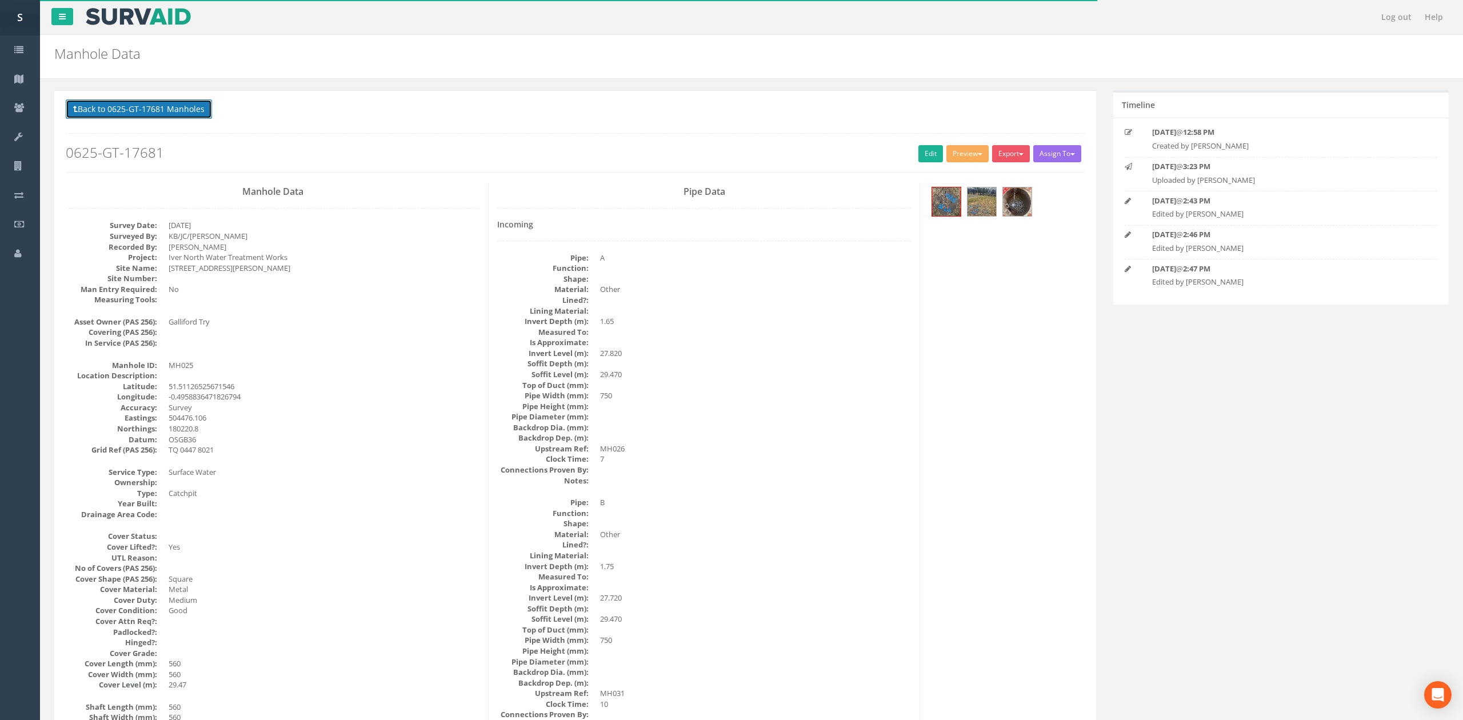
click at [211, 117] on button "Back to 0625-GT-17681 Manholes" at bounding box center [139, 108] width 146 height 19
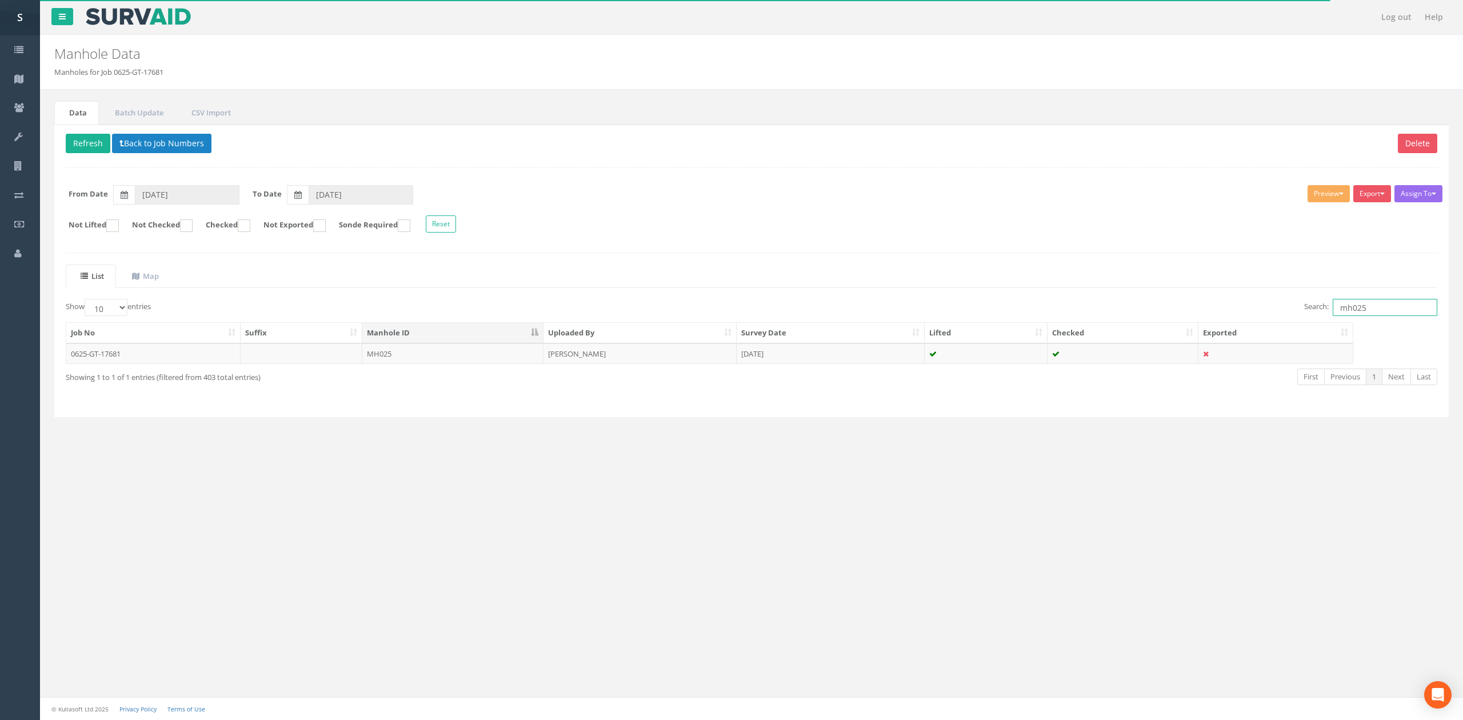
drag, startPoint x: 1390, startPoint y: 302, endPoint x: 1352, endPoint y: 300, distance: 37.8
click at [1352, 300] on div "List Map Show 10 25 50 100 entries Search: mh025 Job No Suffix Manhole ID Uploa…" at bounding box center [752, 335] width 1372 height 141
type input "mh189"
click at [596, 363] on td "[PERSON_NAME]" at bounding box center [640, 353] width 193 height 21
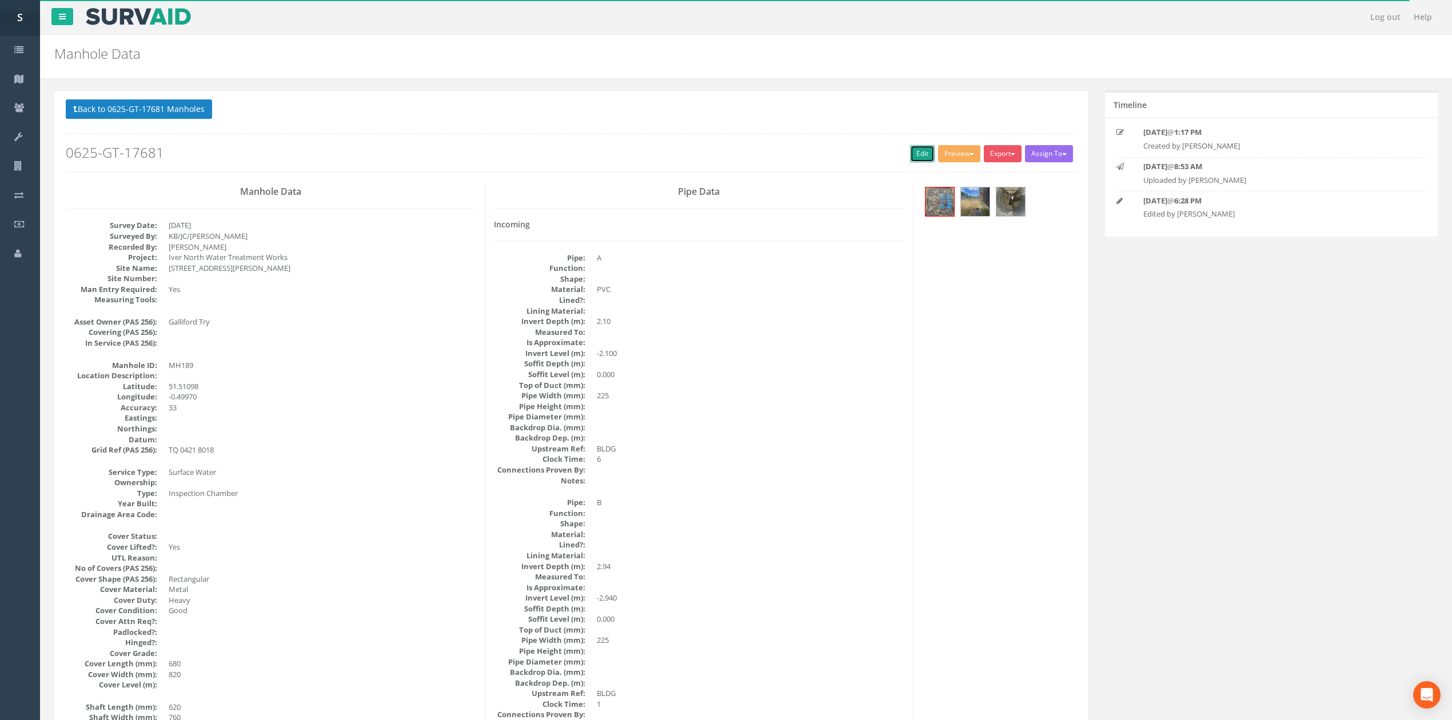
click at [917, 158] on link "Edit" at bounding box center [922, 153] width 25 height 17
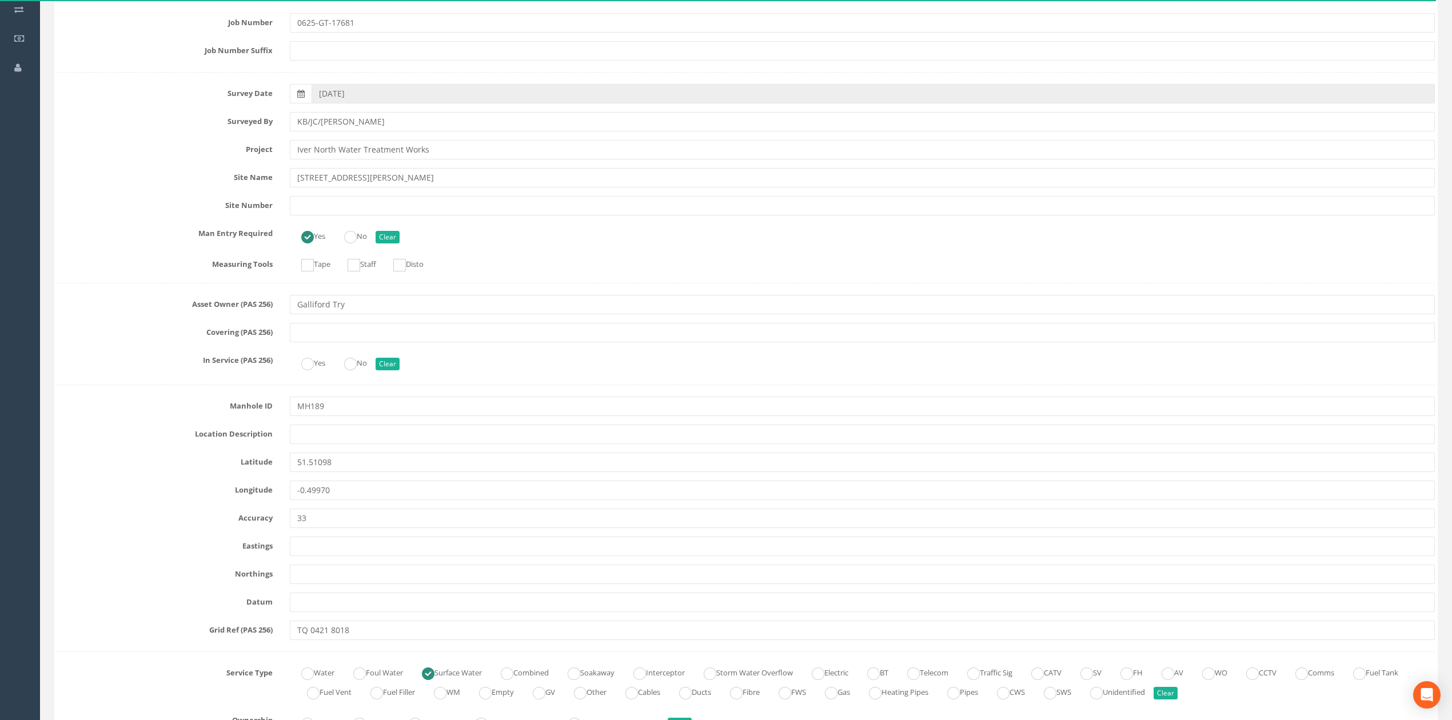
scroll to position [229, 0]
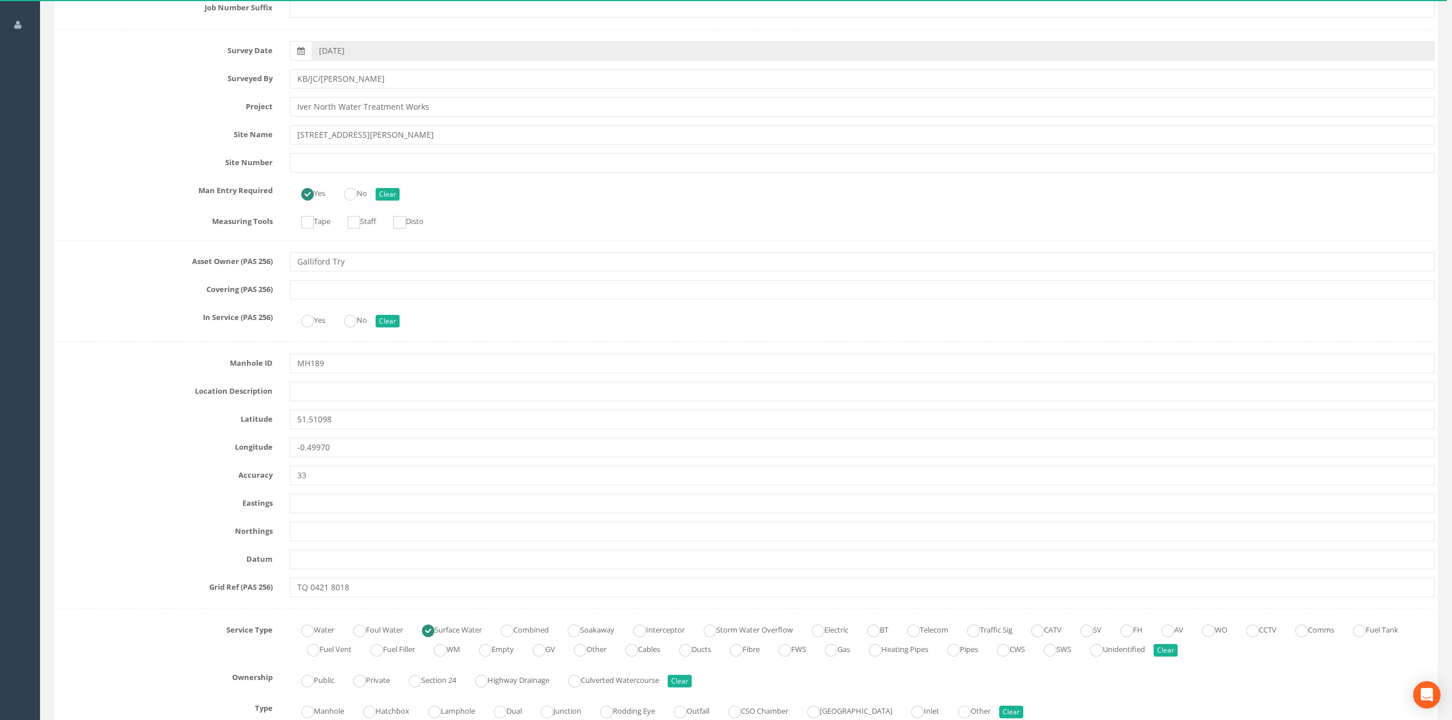
click at [432, 513] on input "text" at bounding box center [862, 503] width 1145 height 19
paste input "504256.982"
type input "504256.982"
click at [357, 538] on input "text" at bounding box center [862, 531] width 1145 height 19
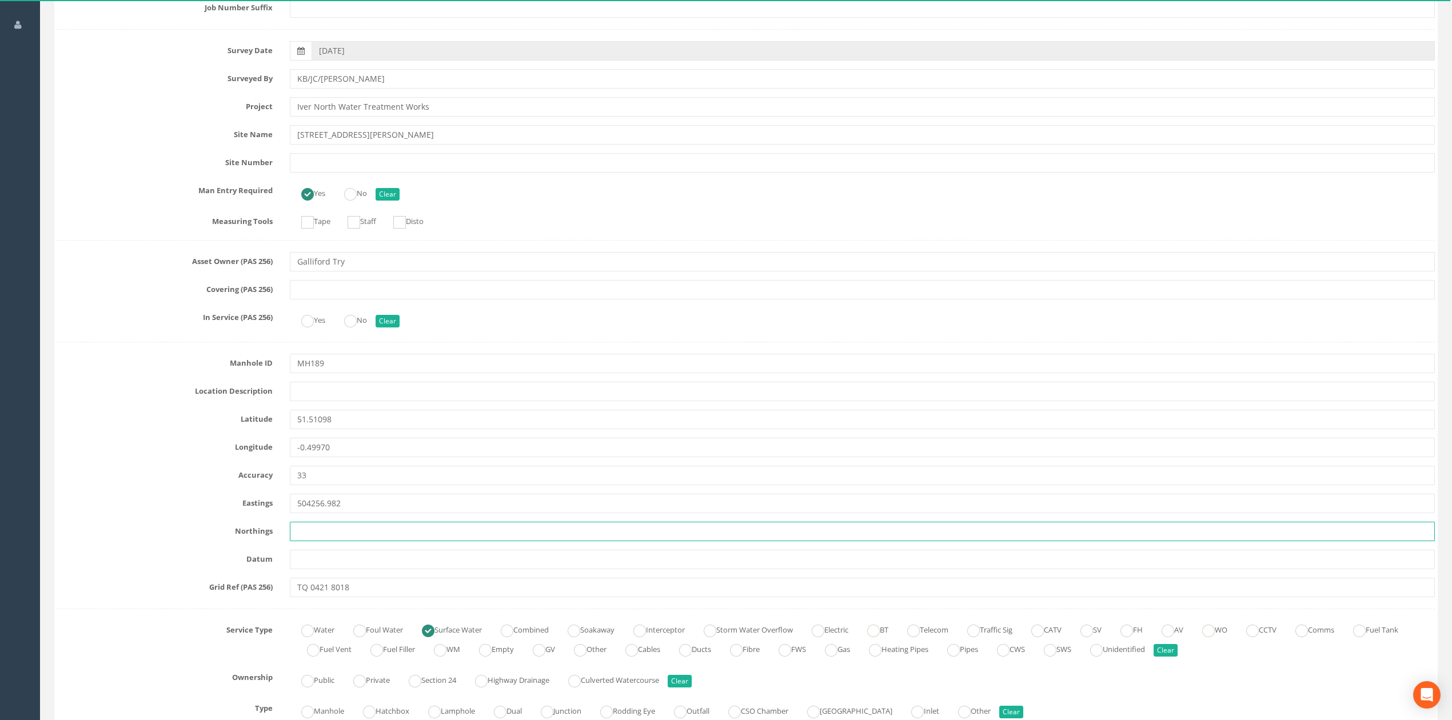
paste input "180183.021"
type input "180183.021"
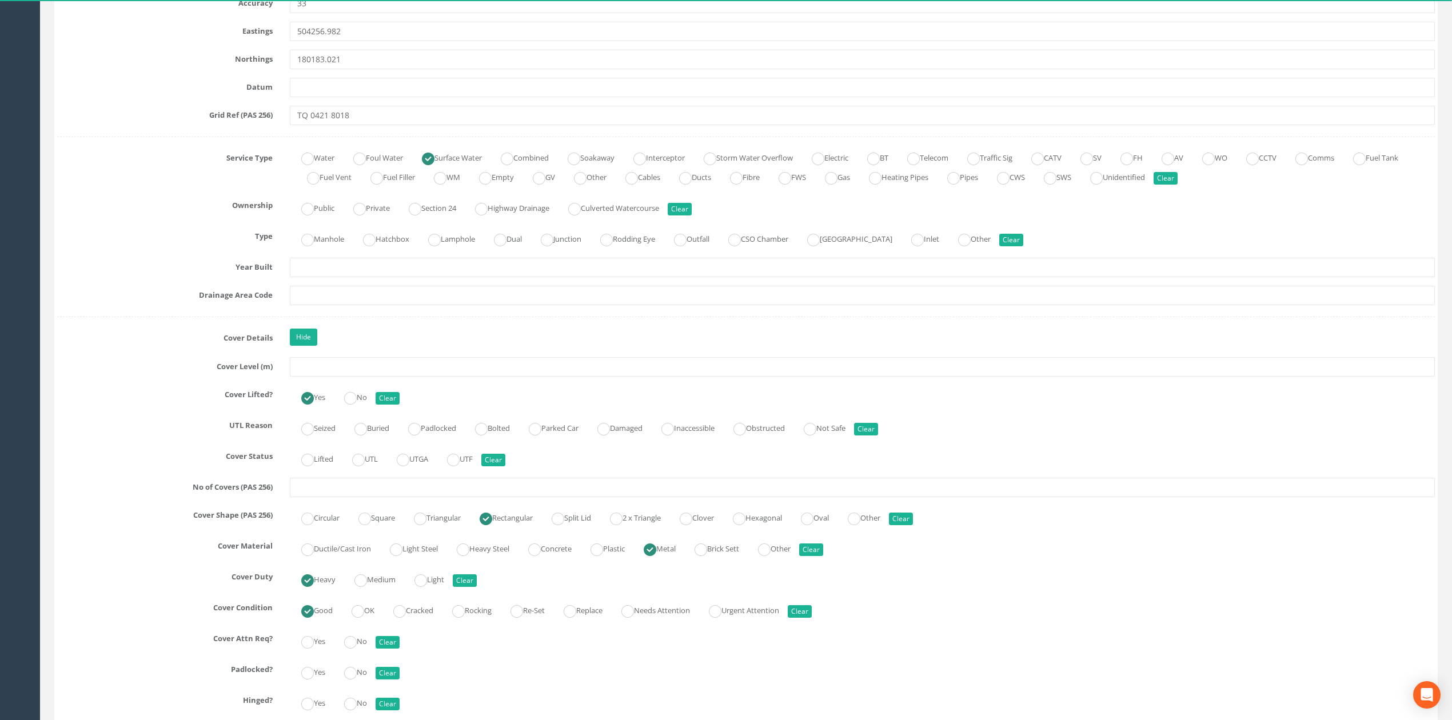
scroll to position [838, 0]
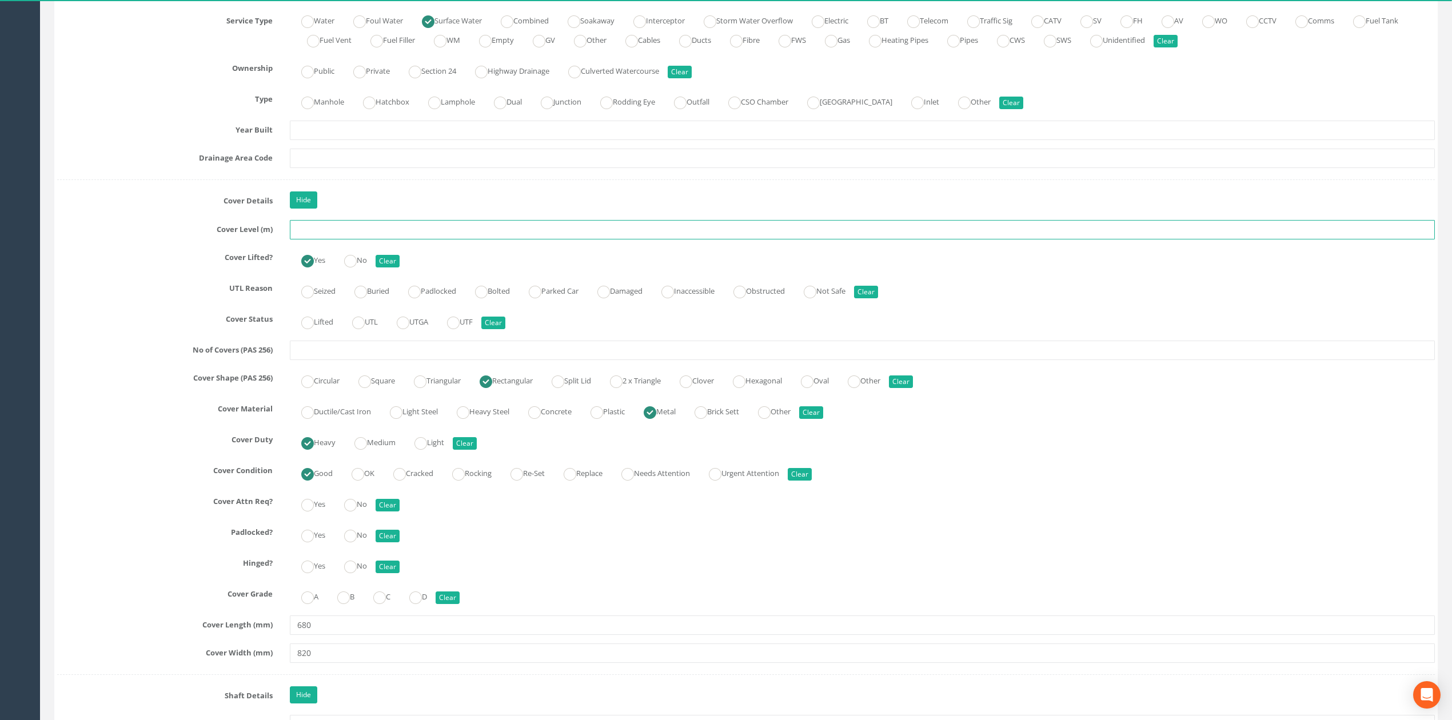
click at [320, 236] on input "text" at bounding box center [862, 229] width 1145 height 19
type input "34.03"
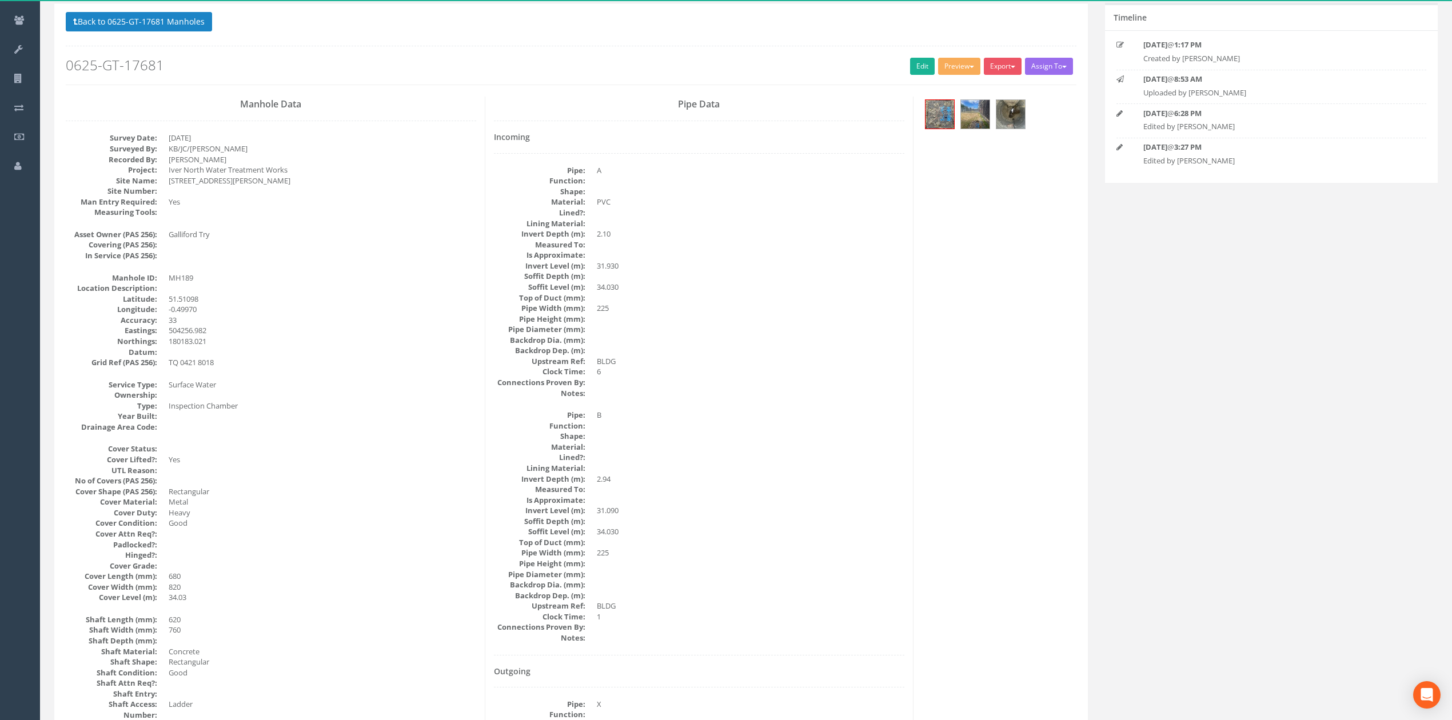
scroll to position [0, 0]
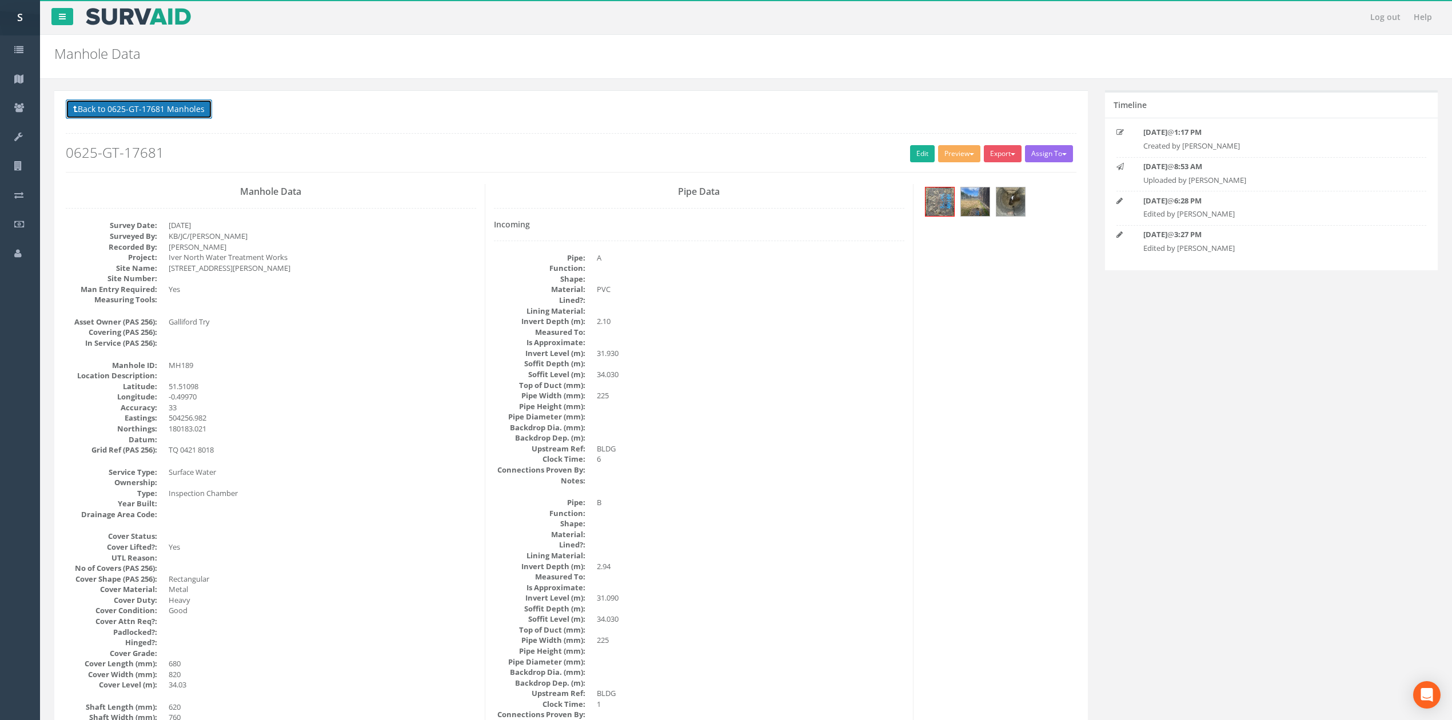
click at [154, 107] on button "Back to 0625-GT-17681 Manholes" at bounding box center [139, 108] width 146 height 19
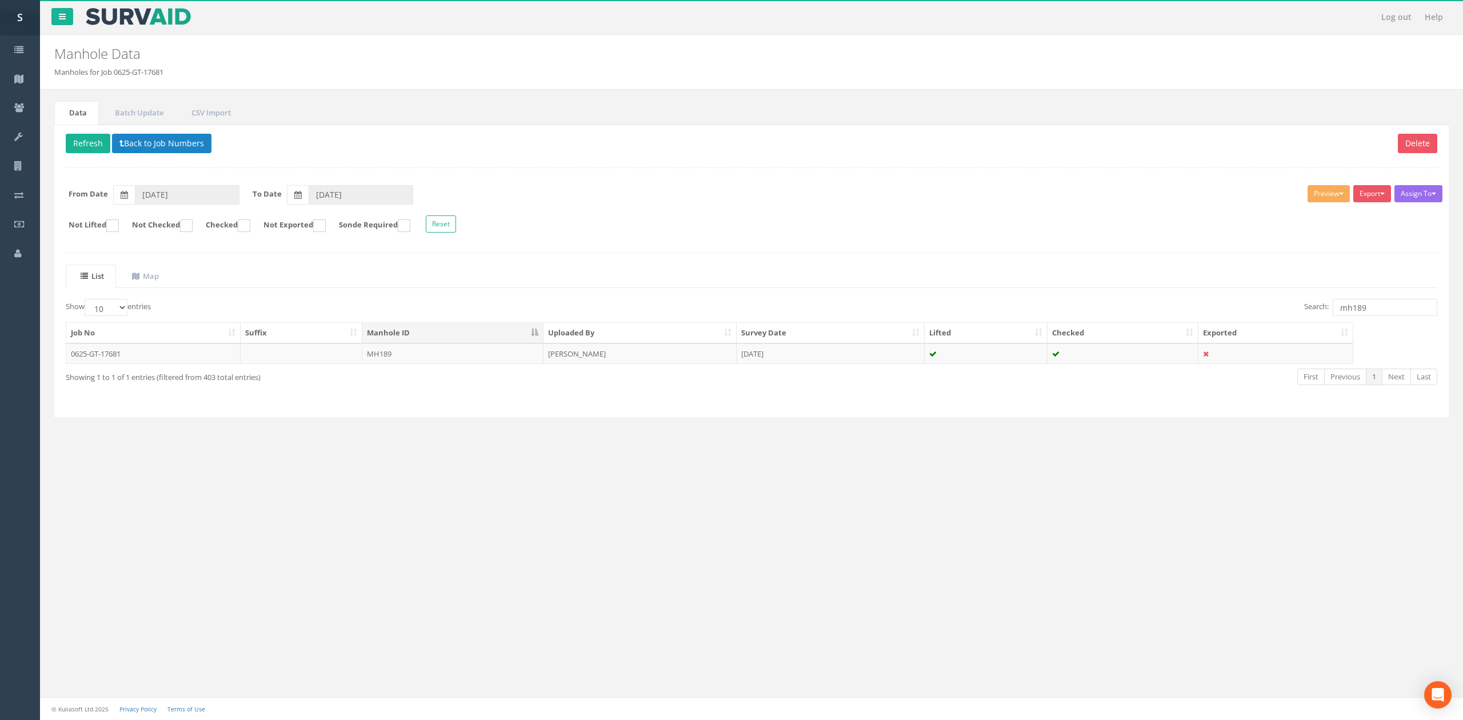
click at [426, 367] on div "Job No Suffix Manhole ID Uploaded By Survey Date Lifted Checked Exported 0625-G…" at bounding box center [751, 343] width 1389 height 49
click at [424, 363] on td "MH189" at bounding box center [452, 353] width 181 height 21
